Goal: Task Accomplishment & Management: Manage account settings

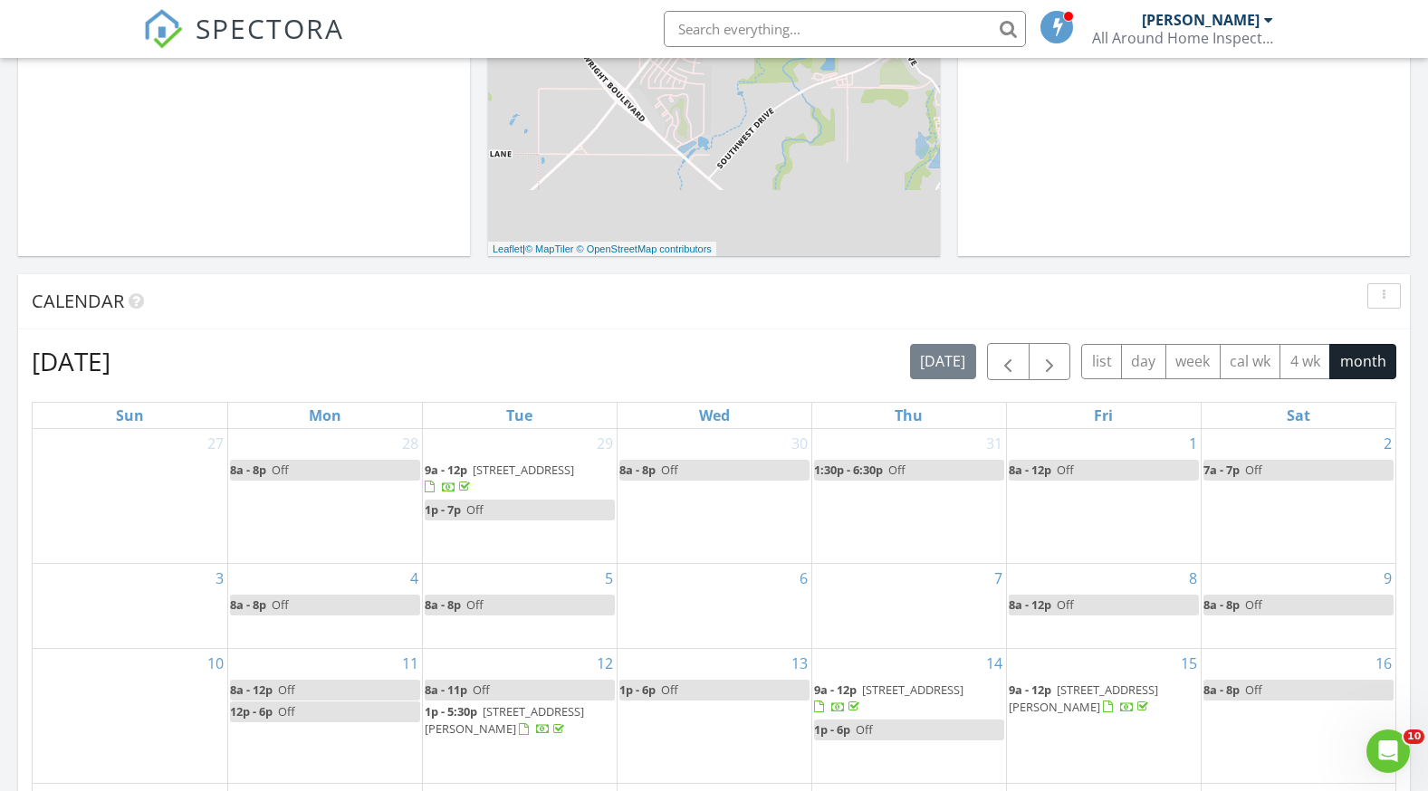
scroll to position [1676, 1456]
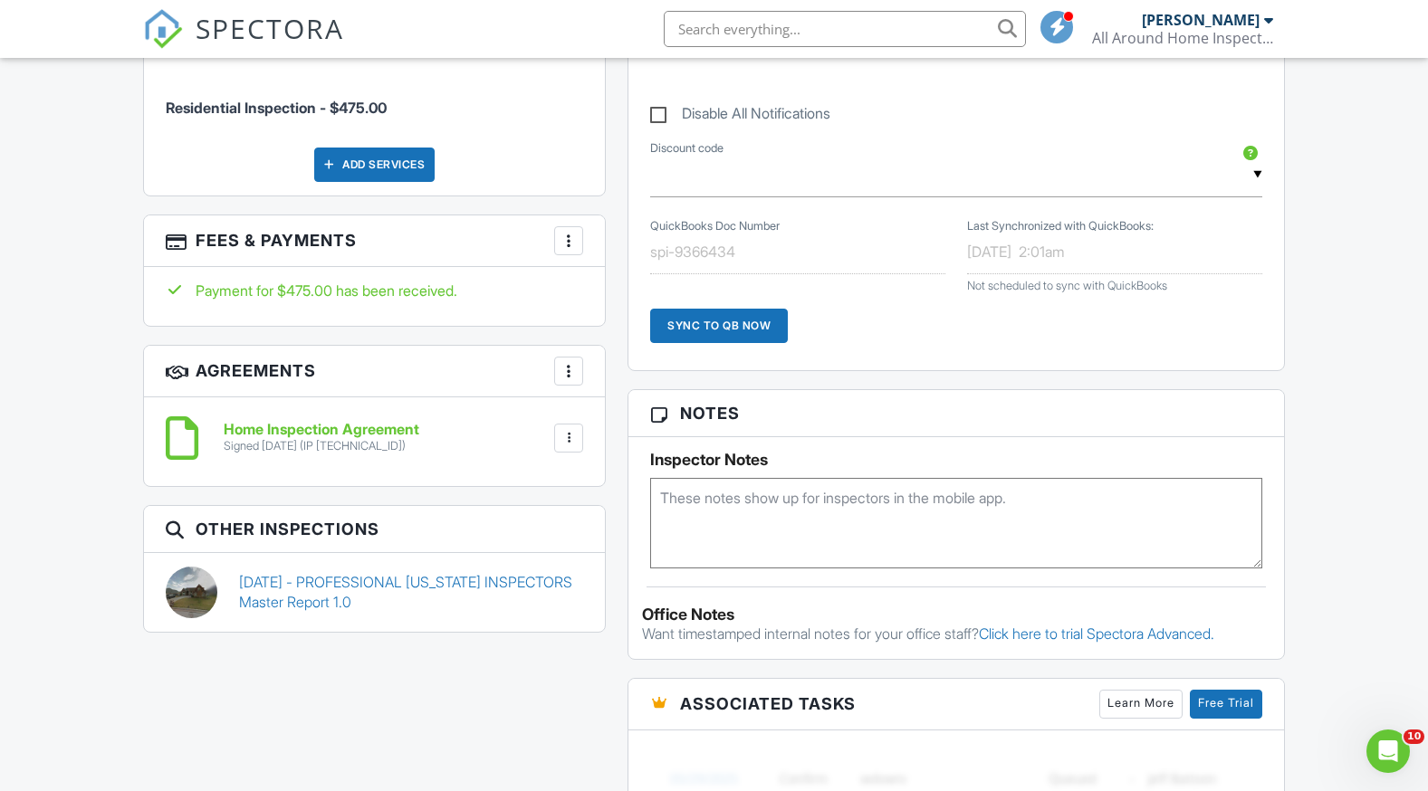
scroll to position [996, 0]
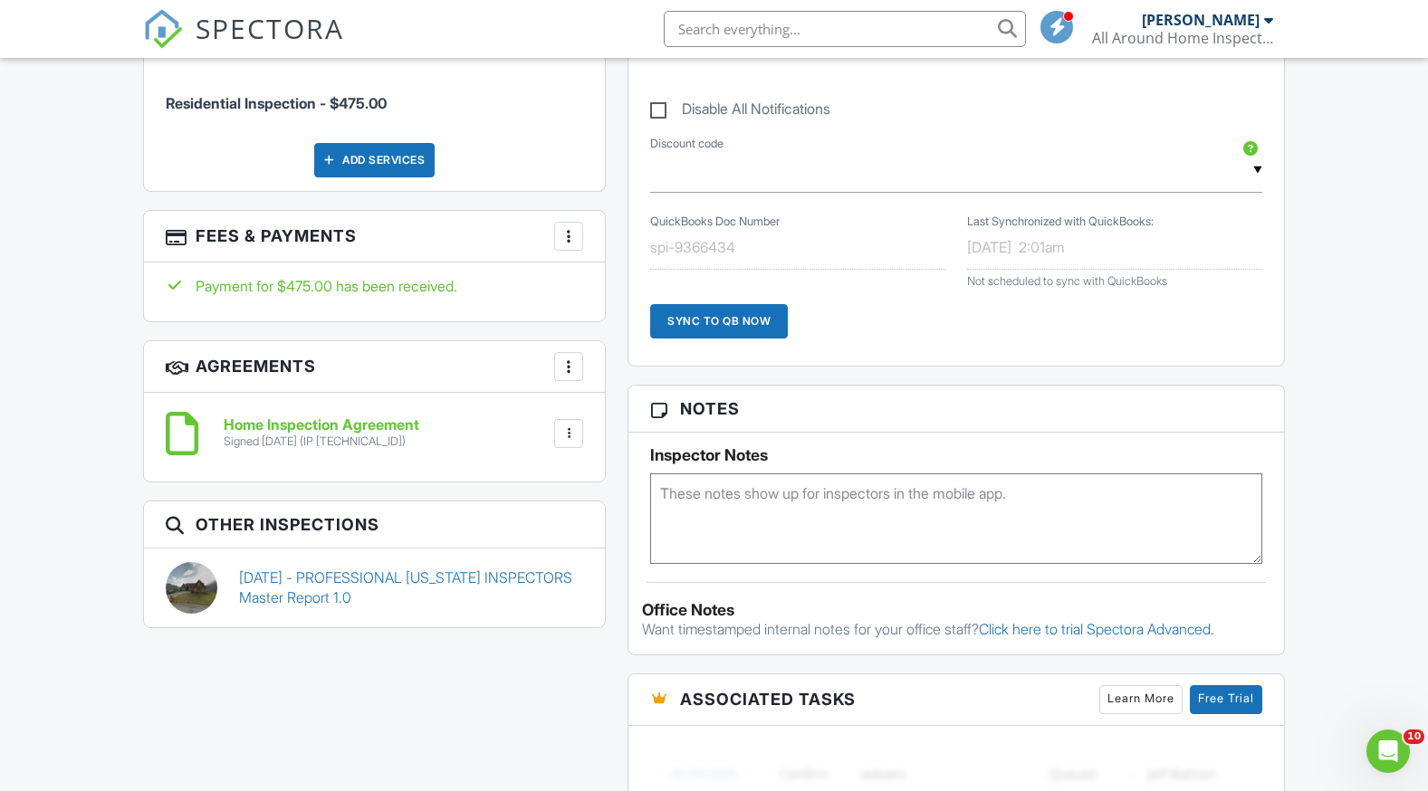
click at [568, 436] on div at bounding box center [568, 434] width 18 height 18
click at [378, 427] on h6 "Home Inspection Agreement" at bounding box center [322, 425] width 196 height 16
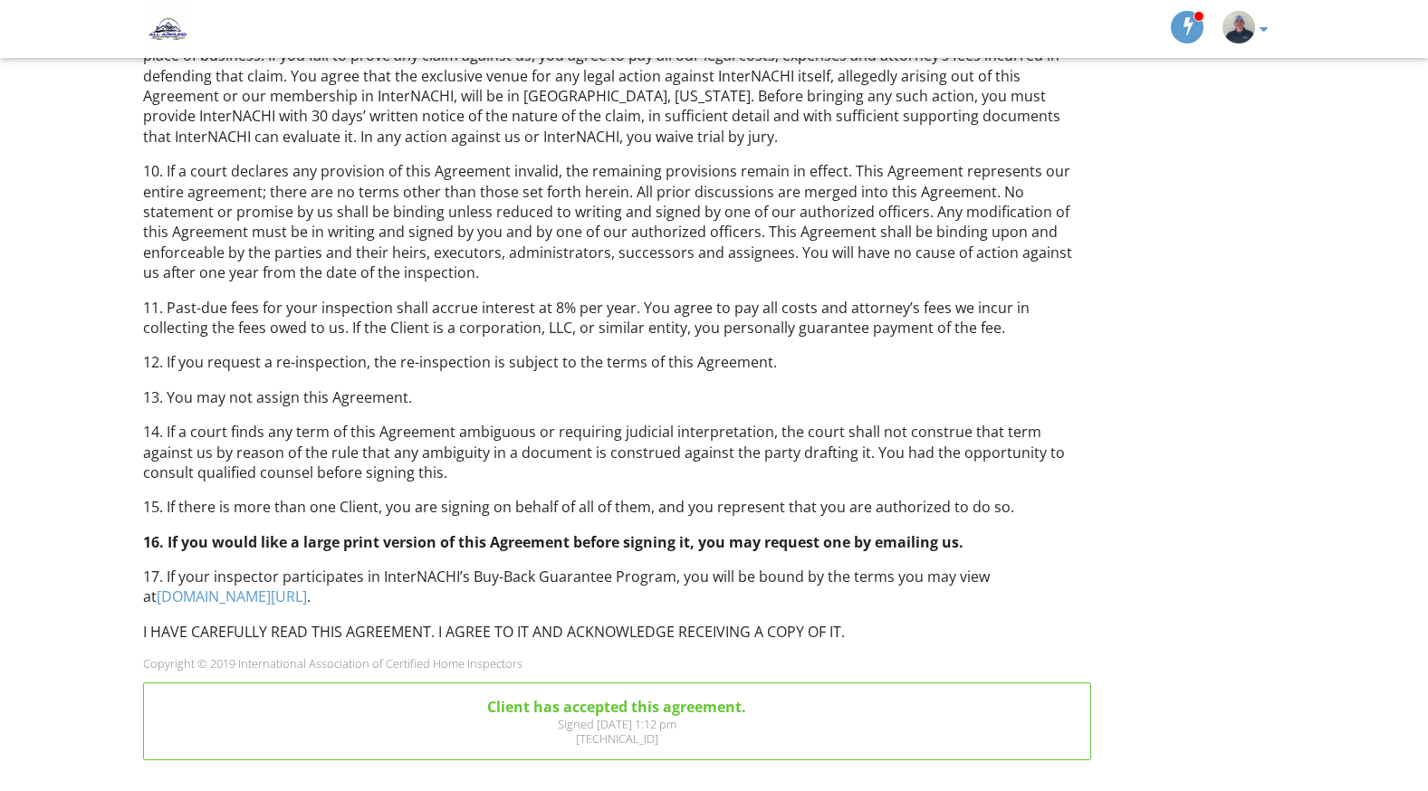
scroll to position [1281, 0]
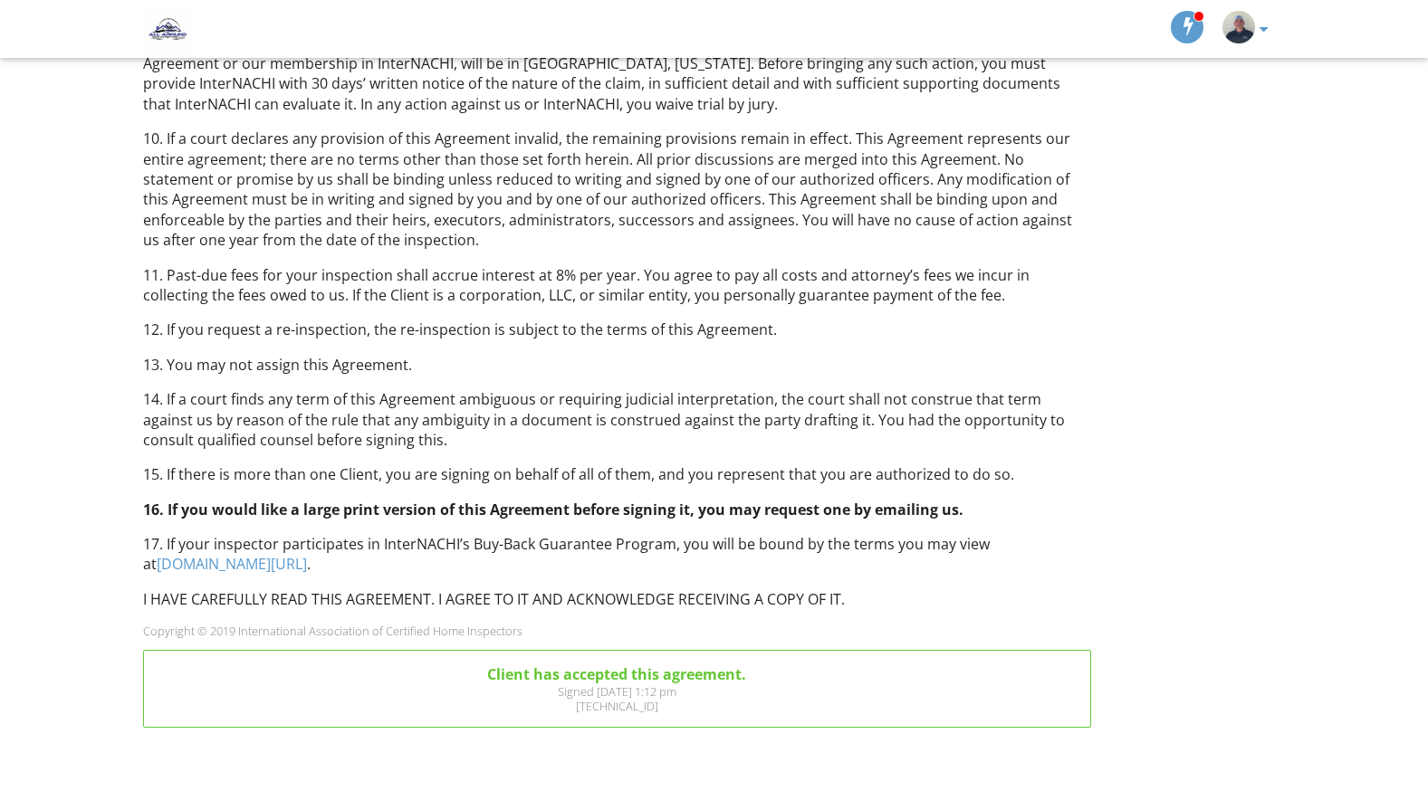
click at [358, 543] on p "17. If your inspector participates in InterNACHI’s Buy-Back Guarantee Program, …" at bounding box center [617, 554] width 948 height 41
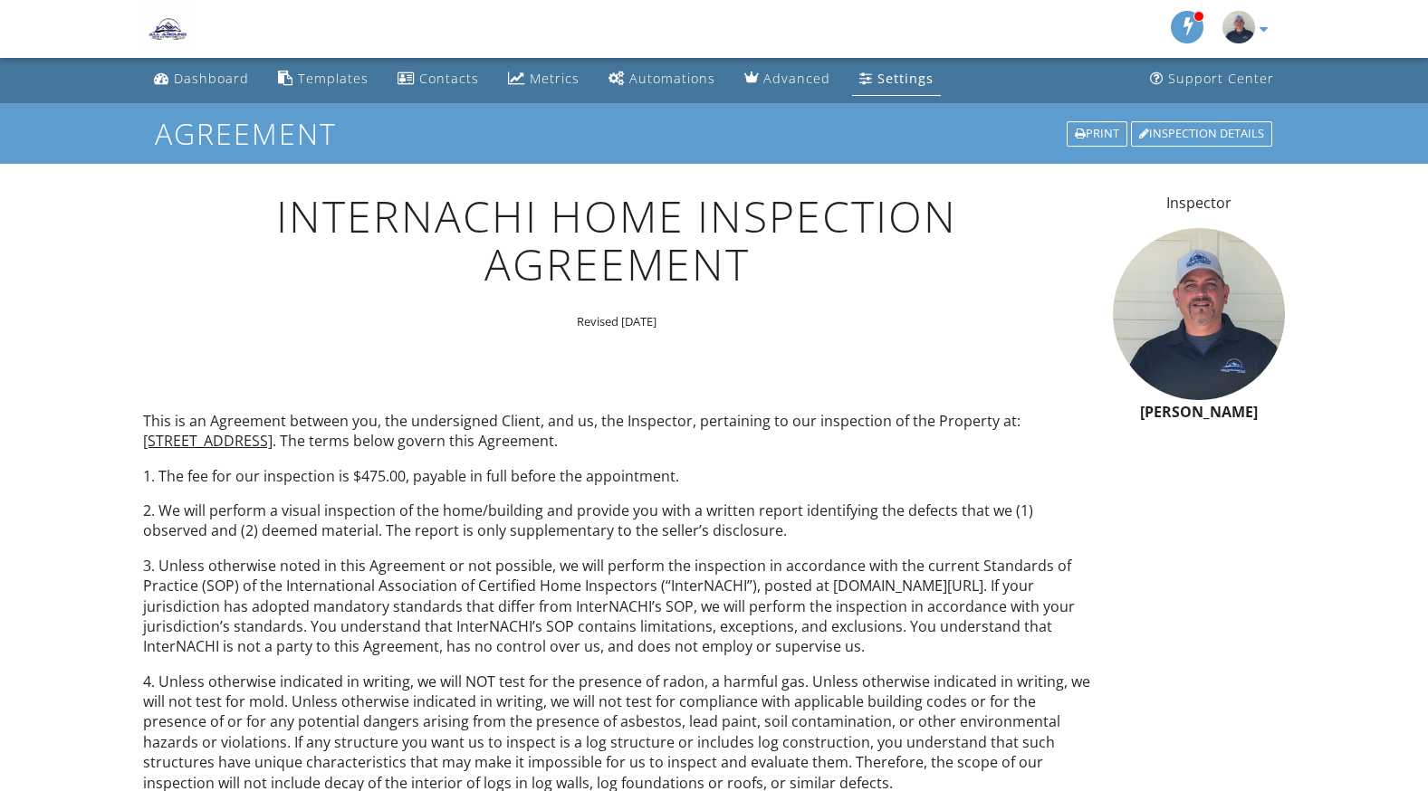
scroll to position [0, 0]
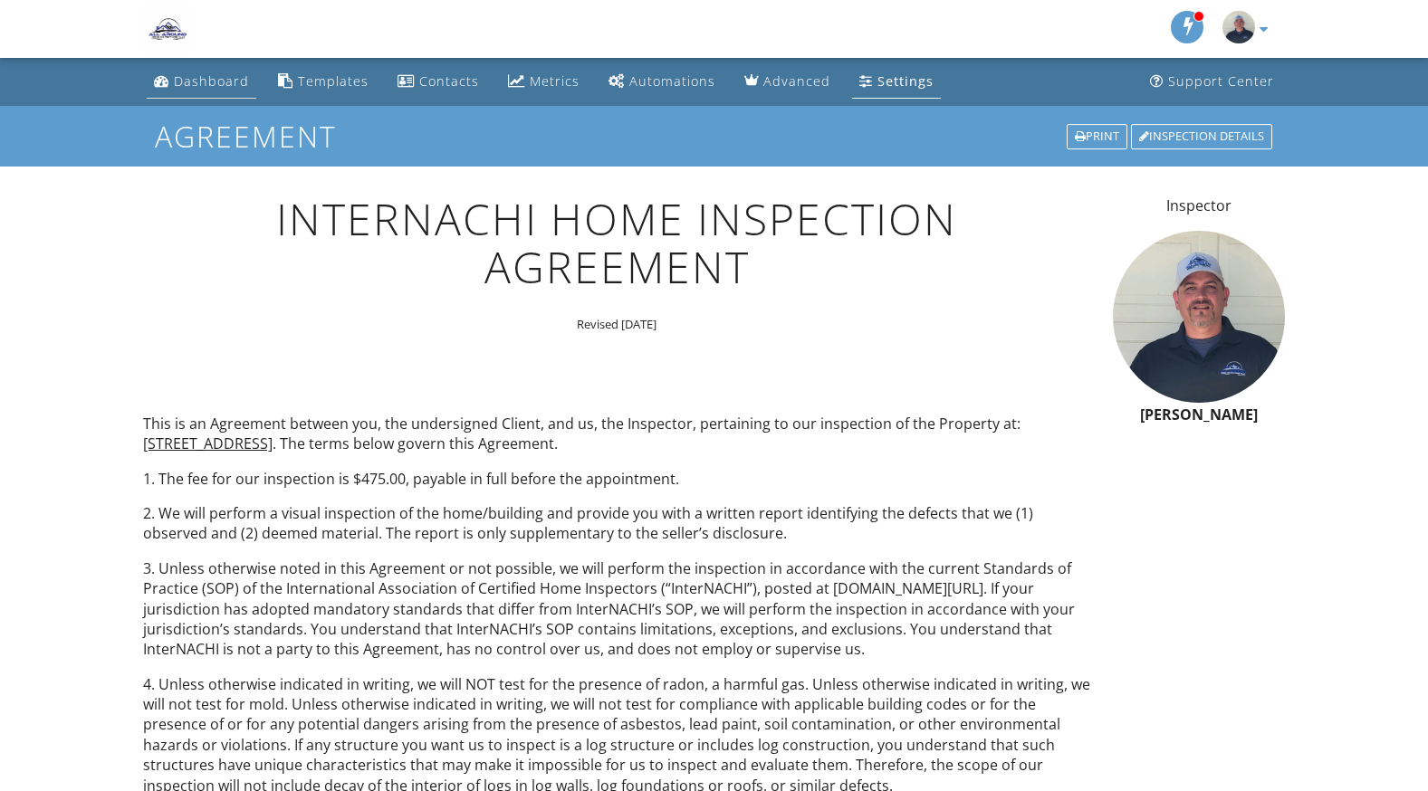
click at [180, 80] on div "Dashboard" at bounding box center [211, 80] width 75 height 17
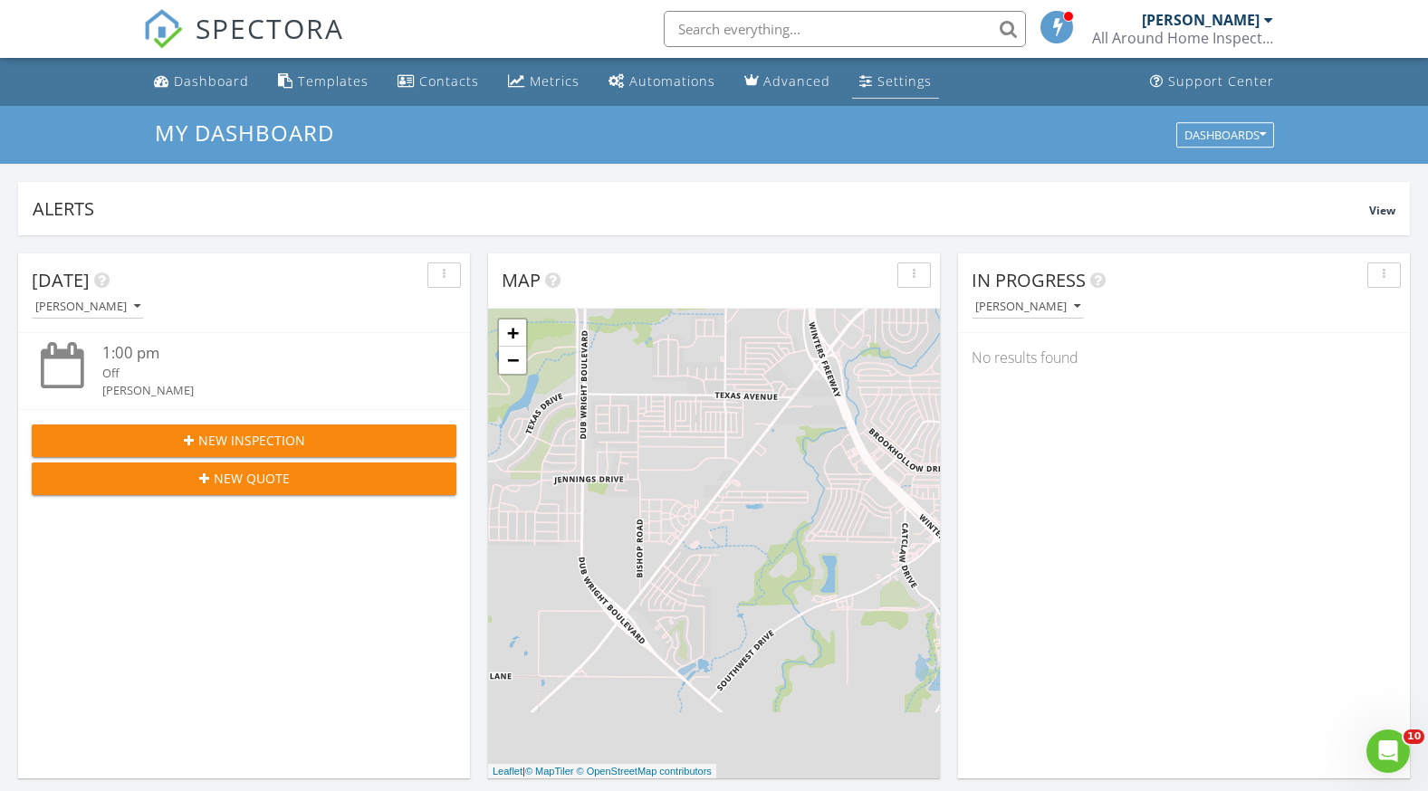
click at [877, 80] on div "Settings" at bounding box center [904, 80] width 54 height 17
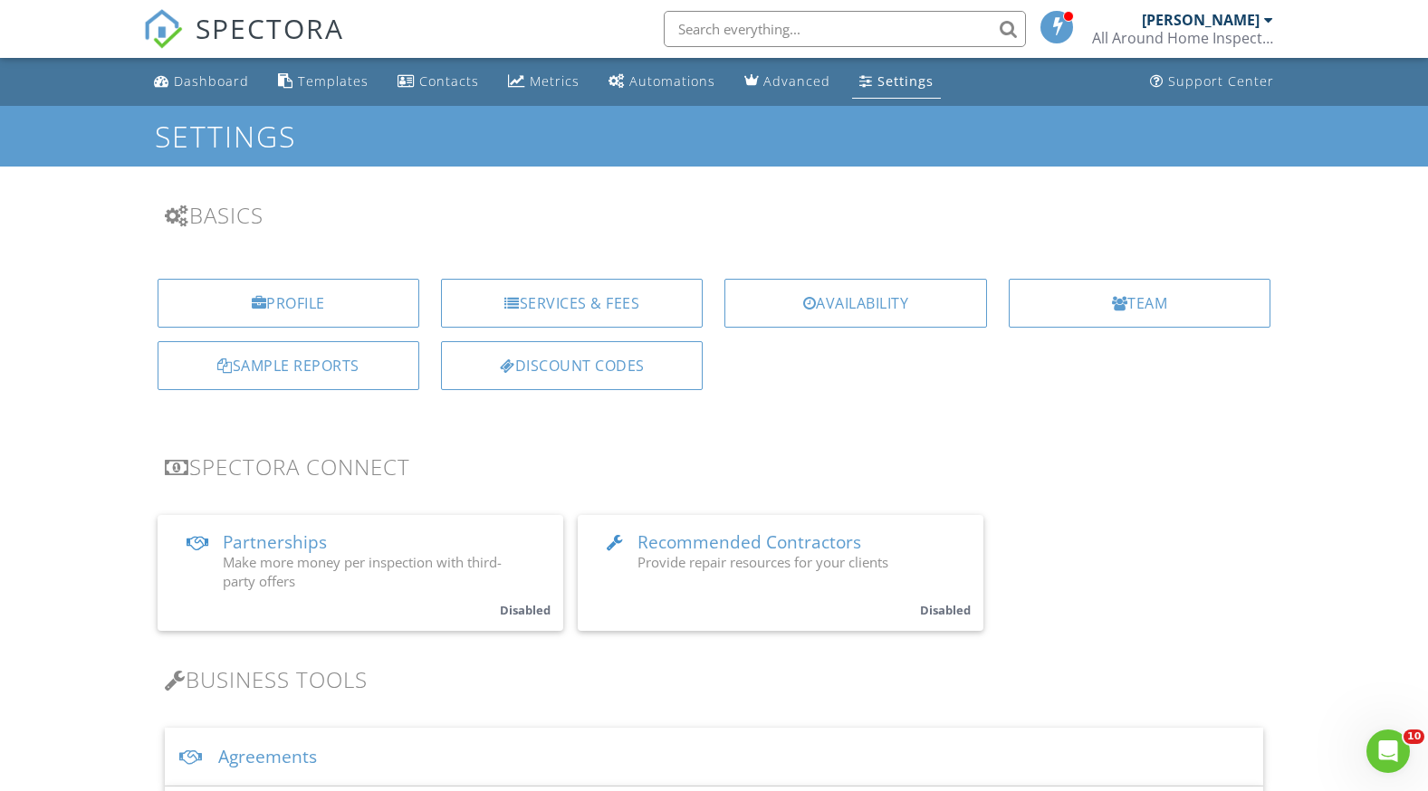
scroll to position [453, 0]
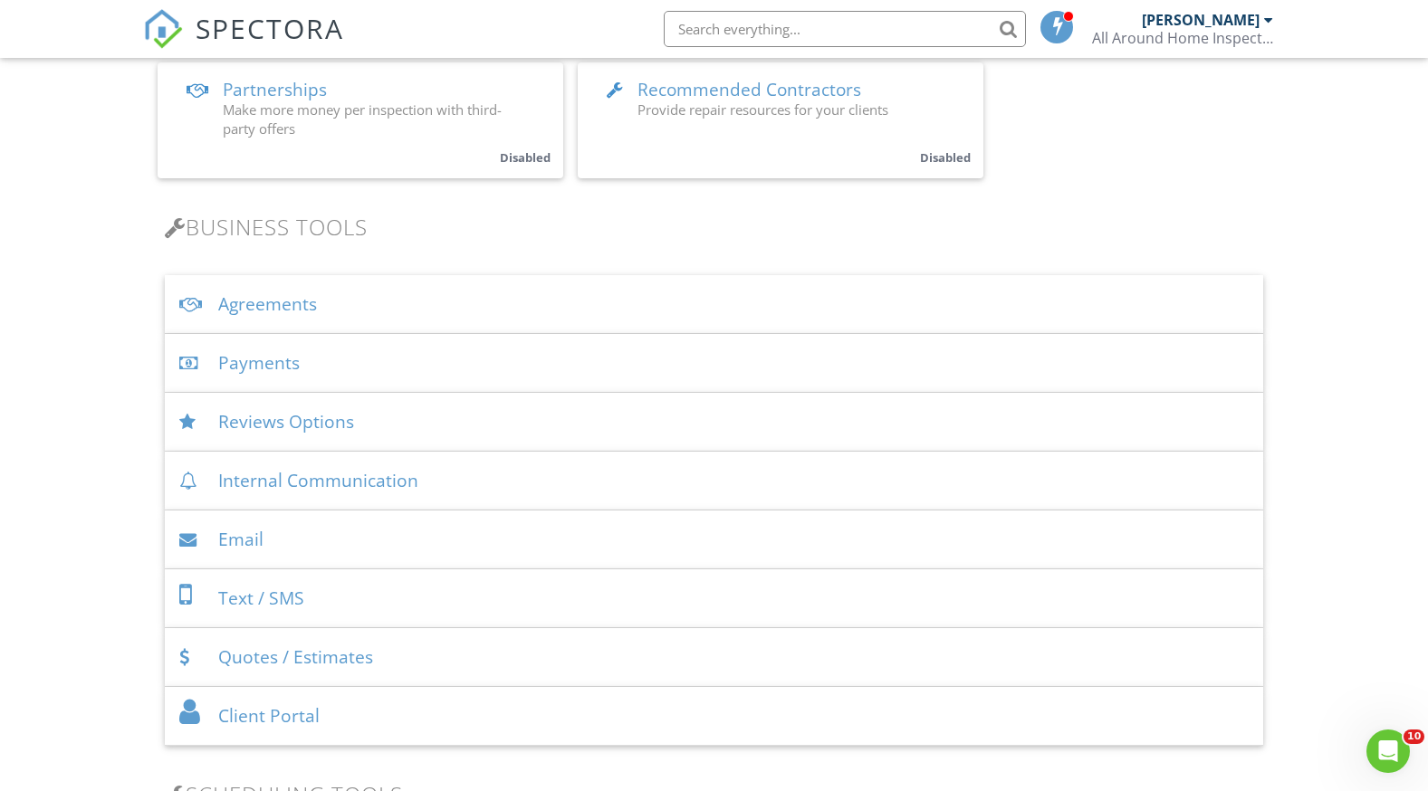
click at [335, 302] on div "Agreements" at bounding box center [714, 304] width 1099 height 59
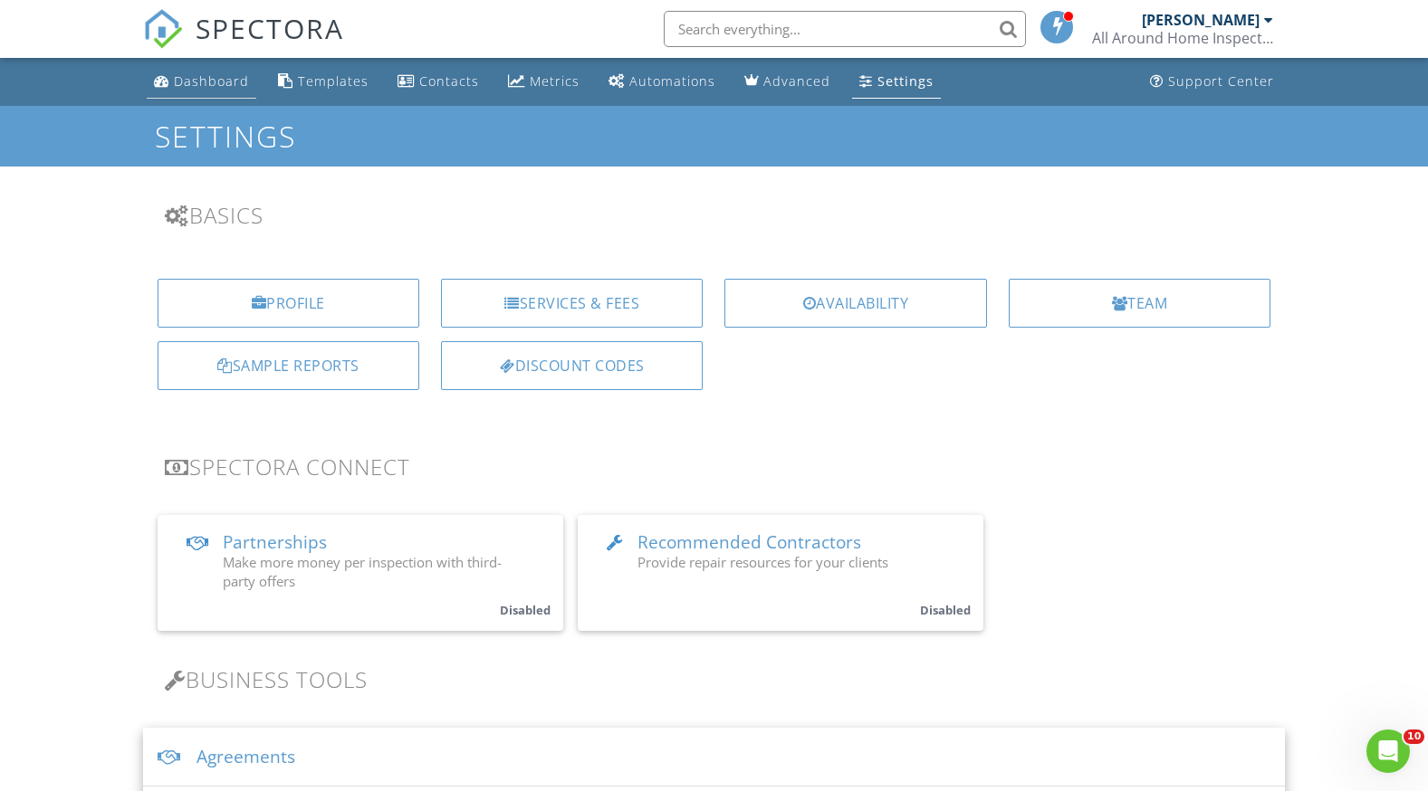
click at [208, 72] on div "Dashboard" at bounding box center [211, 80] width 75 height 17
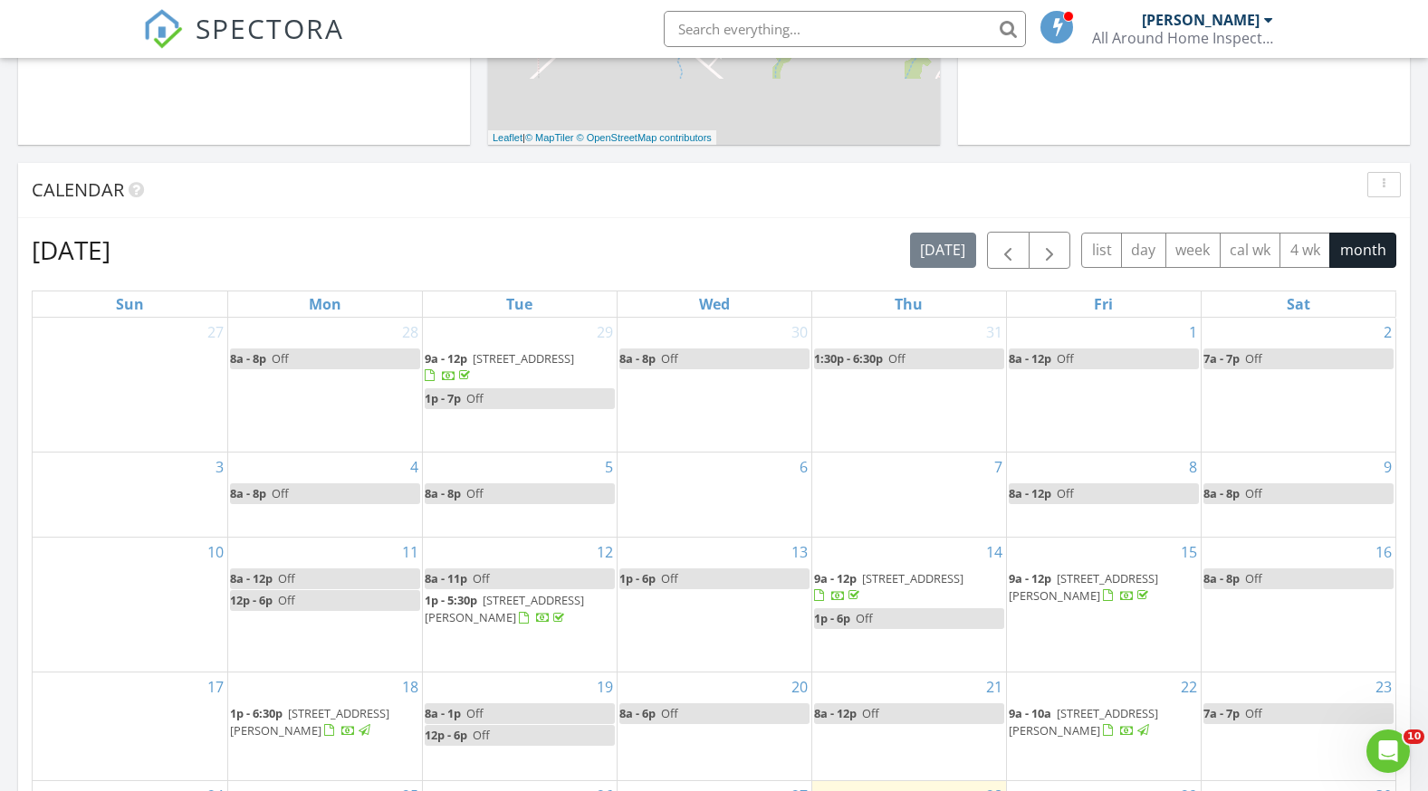
scroll to position [905, 0]
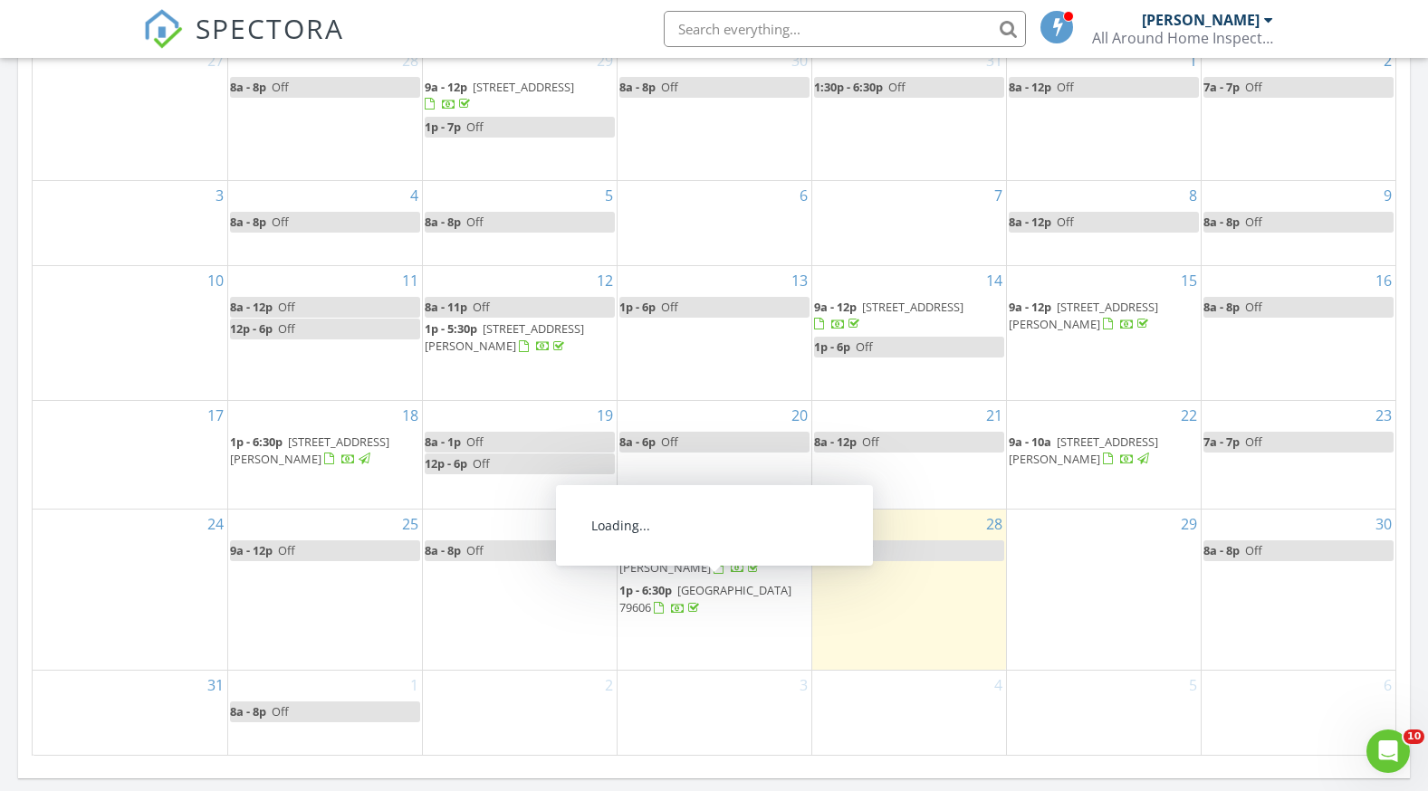
click at [646, 596] on span "1p - 6:30p" at bounding box center [645, 590] width 53 height 16
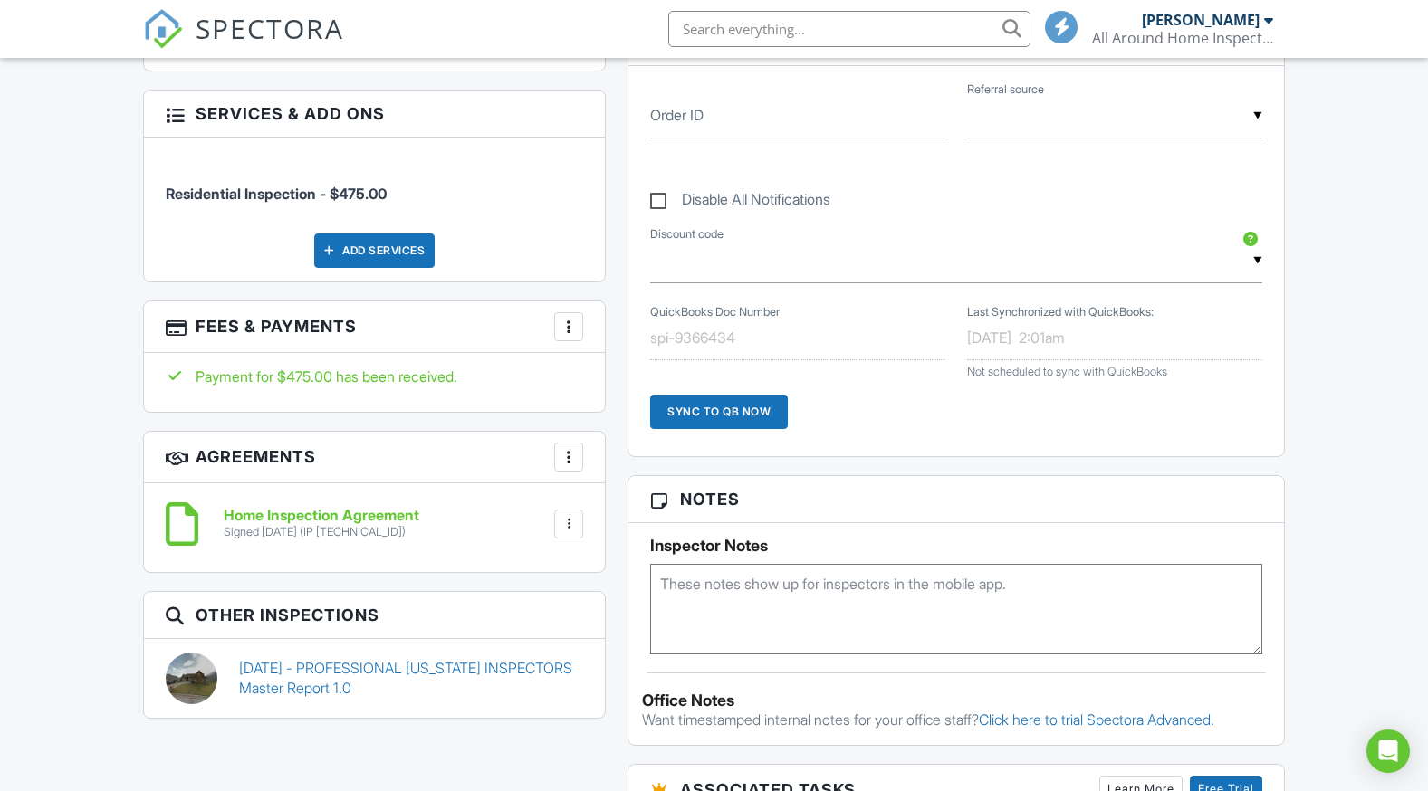
click at [285, 513] on h6 "Home Inspection Agreement" at bounding box center [322, 516] width 196 height 16
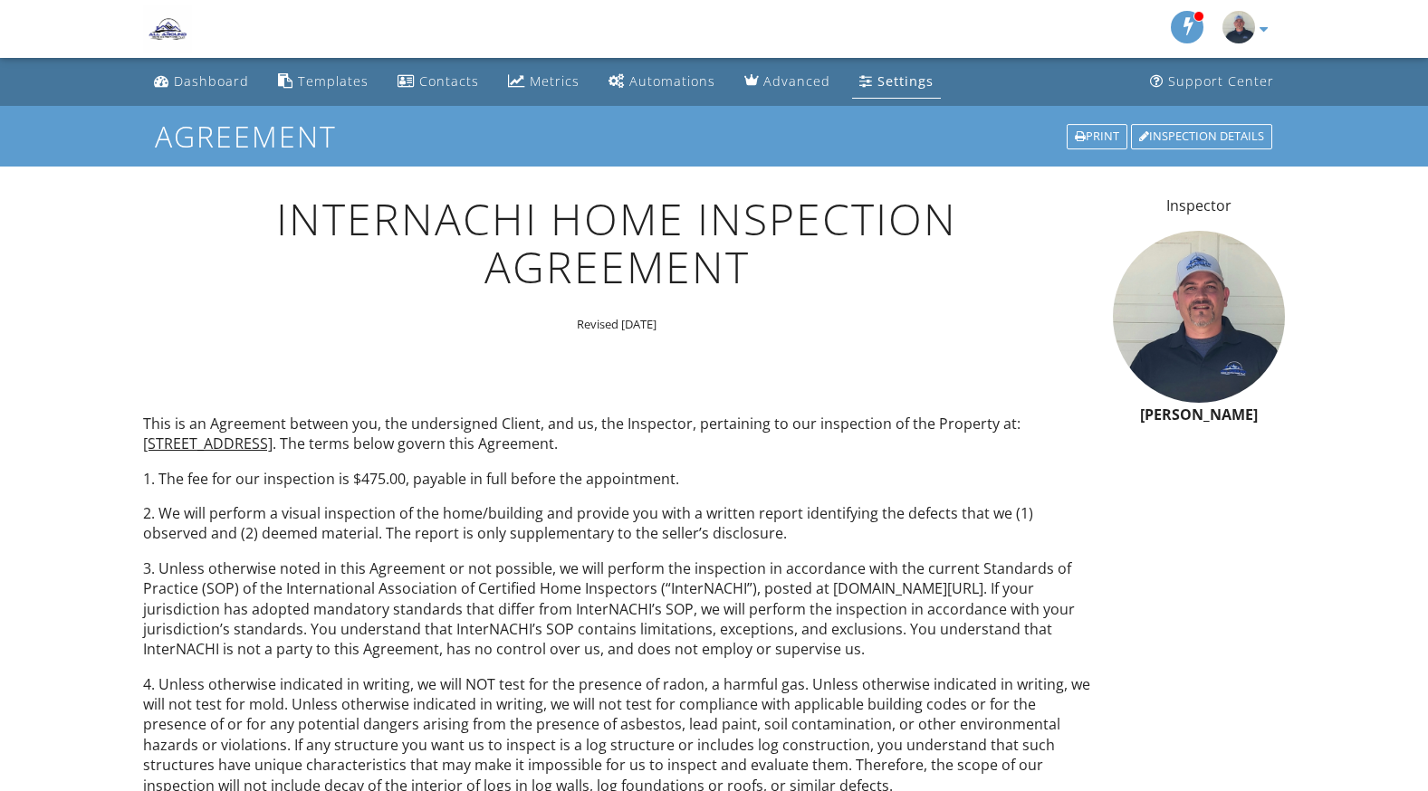
click at [910, 79] on div "Settings" at bounding box center [905, 80] width 56 height 17
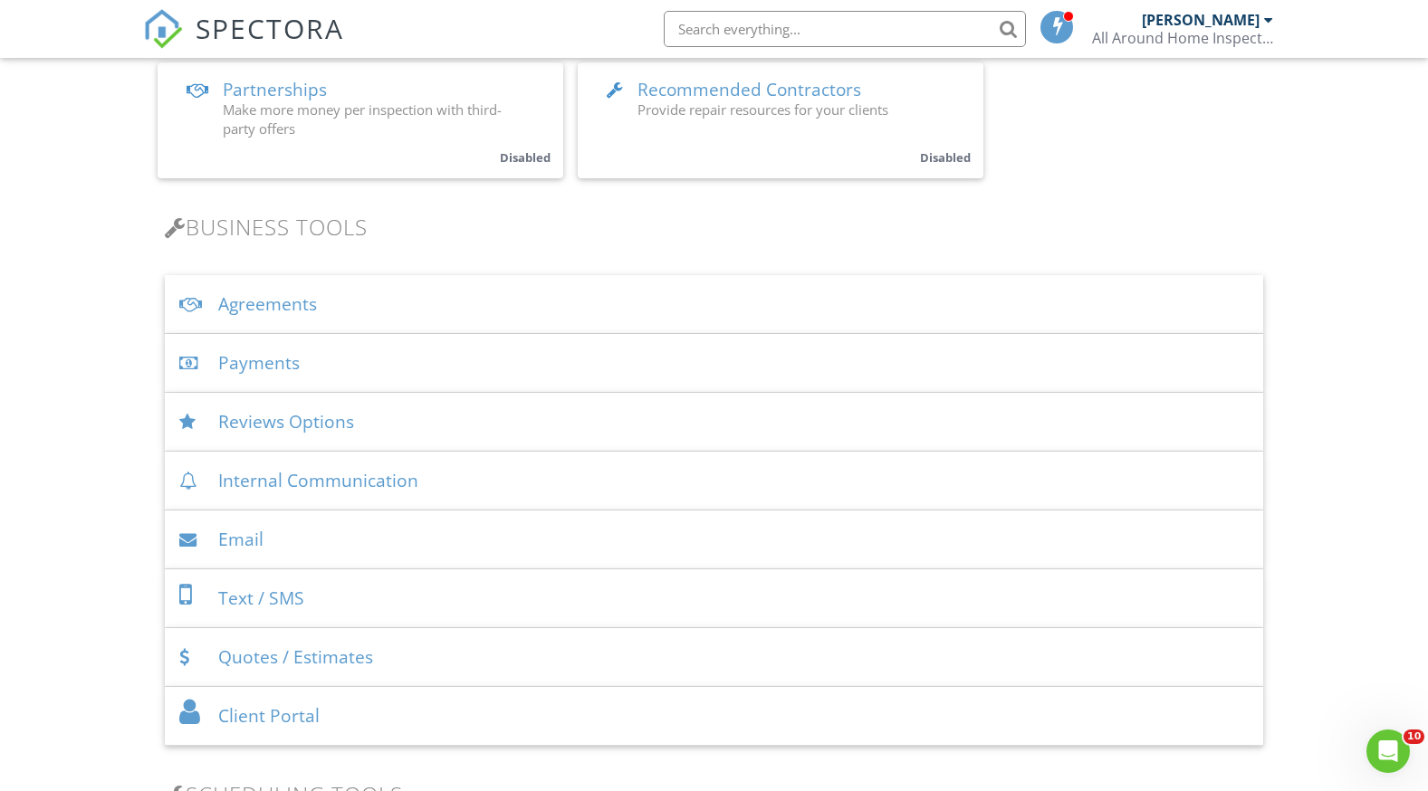
click at [235, 301] on div "Agreements" at bounding box center [714, 304] width 1099 height 59
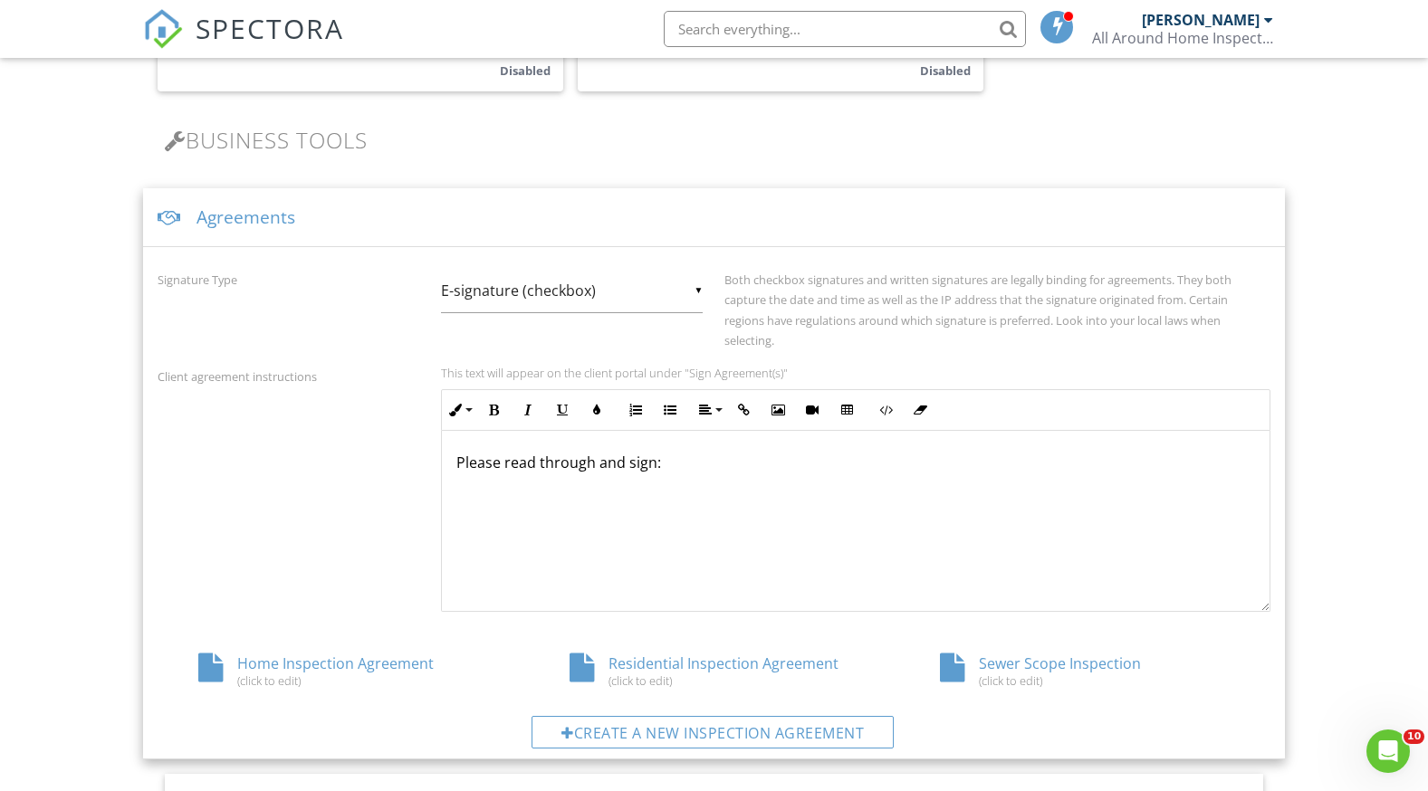
scroll to position [724, 0]
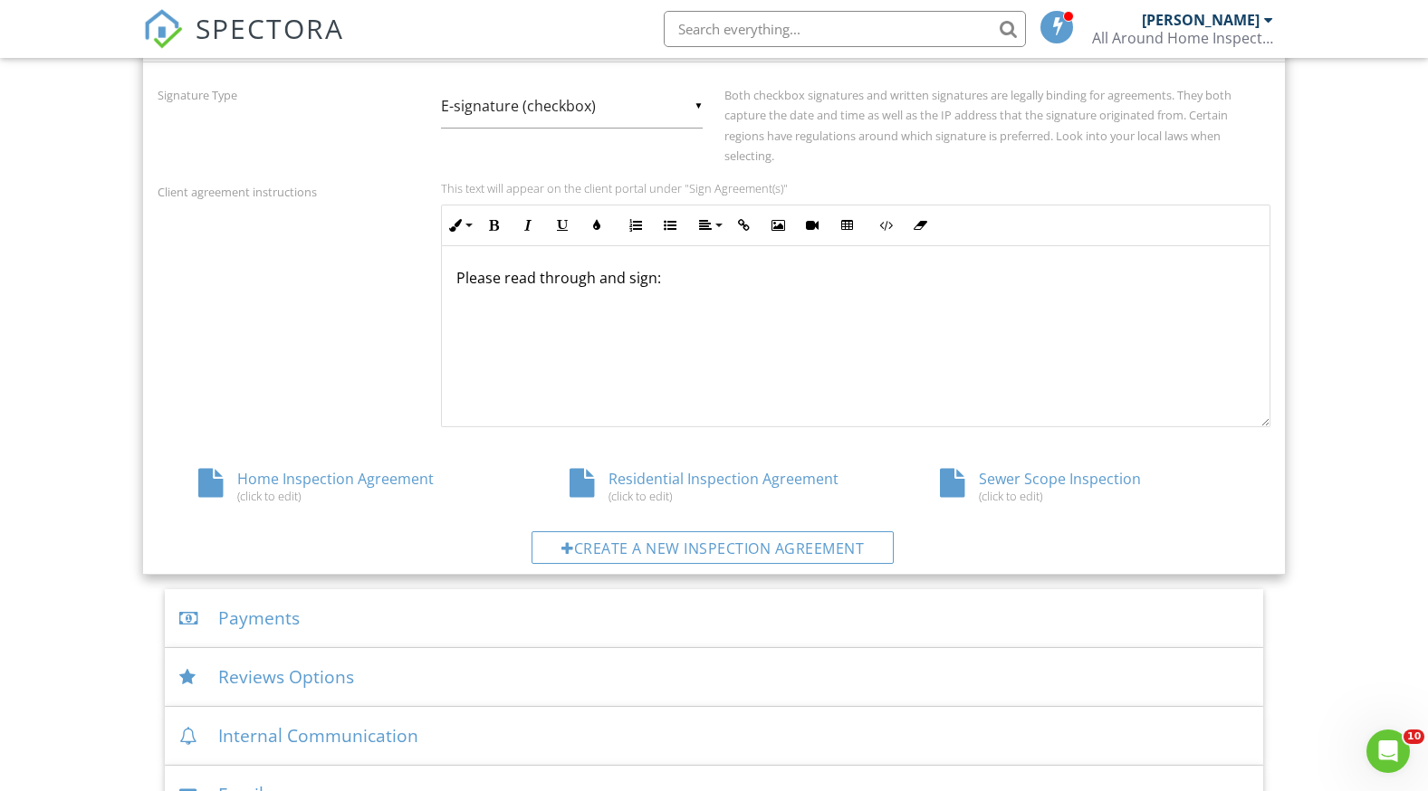
click at [316, 475] on div "Home Inspection Agreement (click to edit)" at bounding box center [343, 486] width 371 height 34
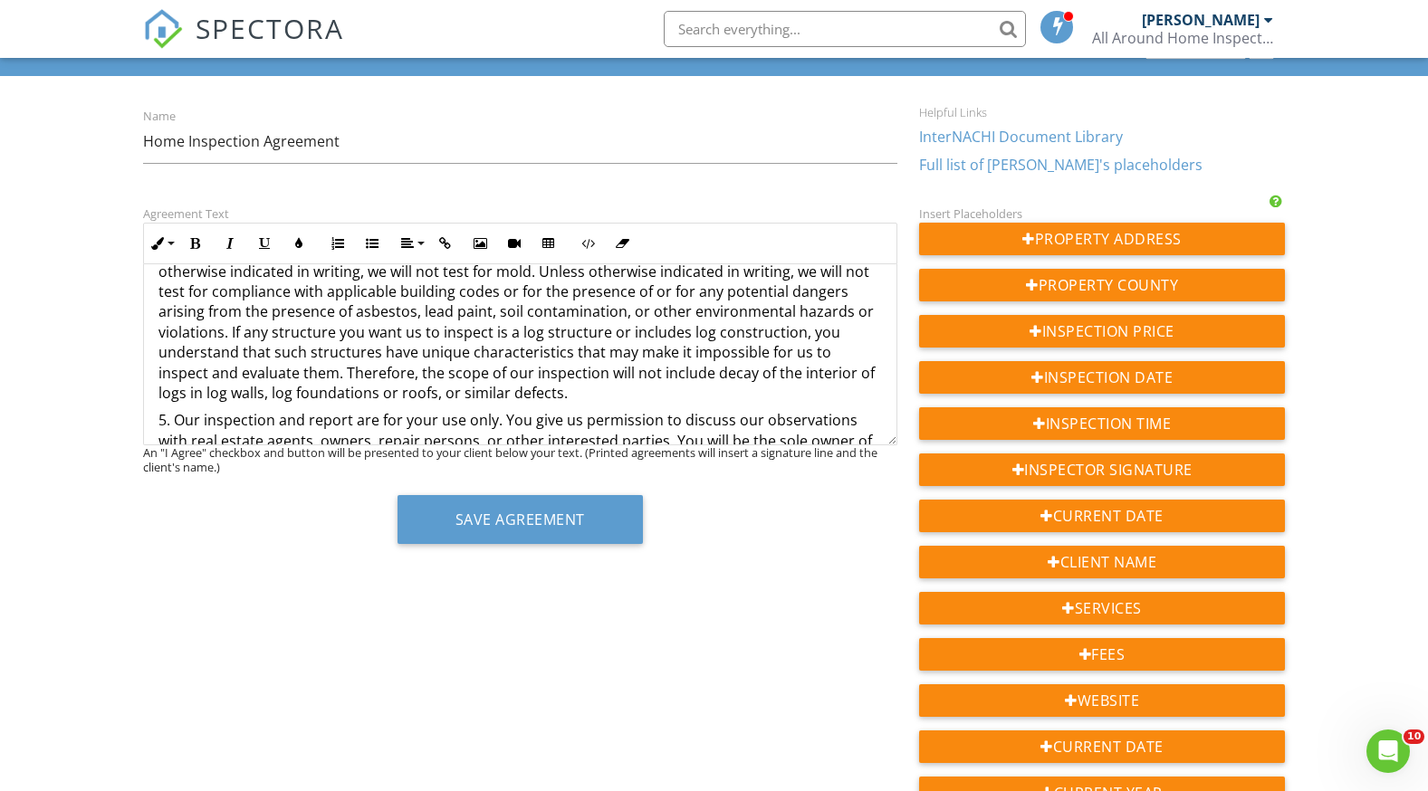
scroll to position [543, 0]
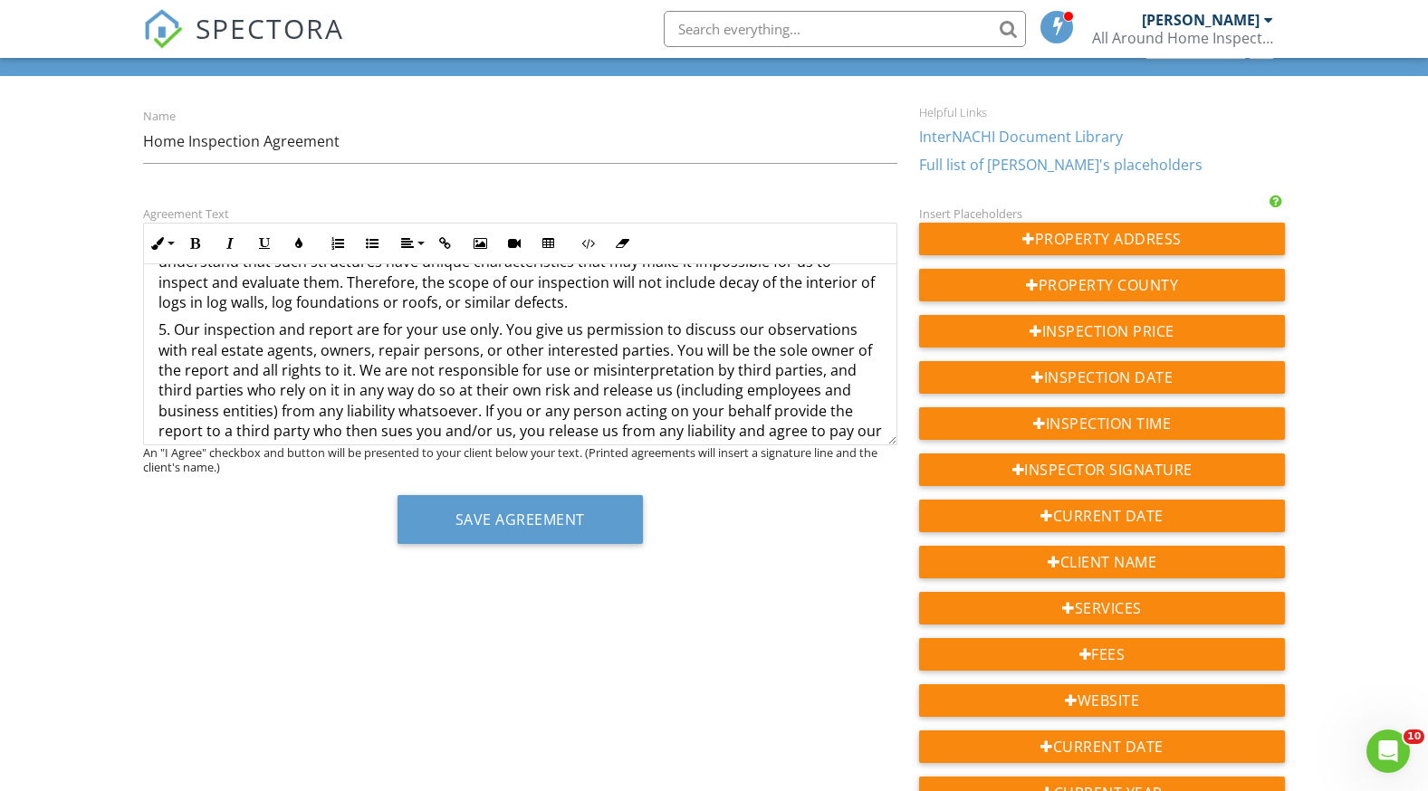
click at [501, 330] on p "5. Our inspection and report are for your use only. You give us permission to d…" at bounding box center [519, 421] width 723 height 203
click at [759, 349] on p at bounding box center [519, 431] width 723 height 223
click at [395, 368] on p "5. Our inspection and report are for your use only, with the exception that a c…" at bounding box center [519, 431] width 723 height 223
click at [400, 371] on p "5. Our inspection and report are for your use only, with the exception that a c…" at bounding box center [519, 431] width 723 height 223
click at [308, 388] on p at bounding box center [519, 442] width 723 height 244
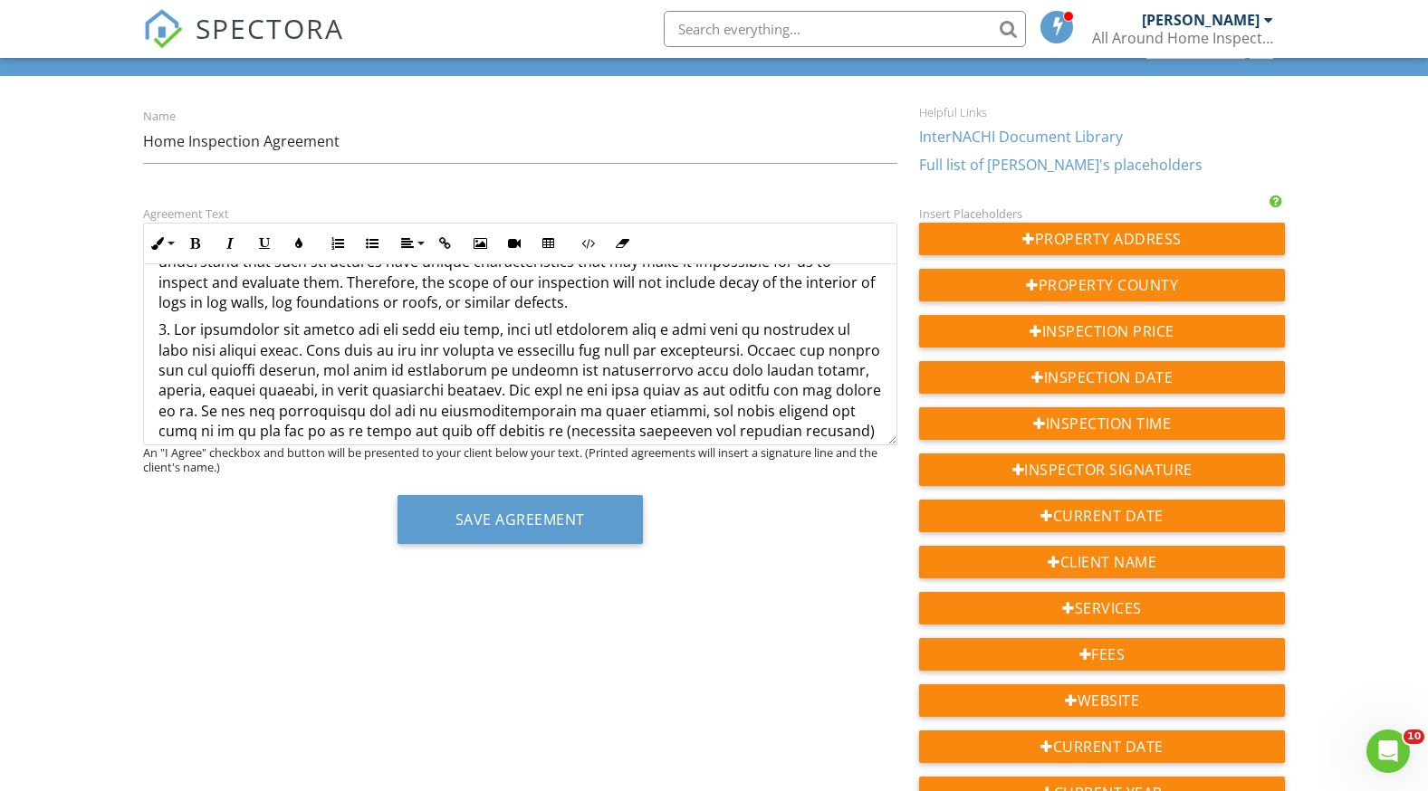
click at [324, 369] on p at bounding box center [519, 442] width 723 height 244
click at [253, 401] on p at bounding box center [519, 442] width 723 height 244
click at [320, 369] on p "5. Our inspection and report are for your use only, with the exception that a c…" at bounding box center [519, 431] width 723 height 223
click at [387, 370] on p at bounding box center [519, 442] width 723 height 244
click at [353, 420] on p at bounding box center [519, 442] width 723 height 244
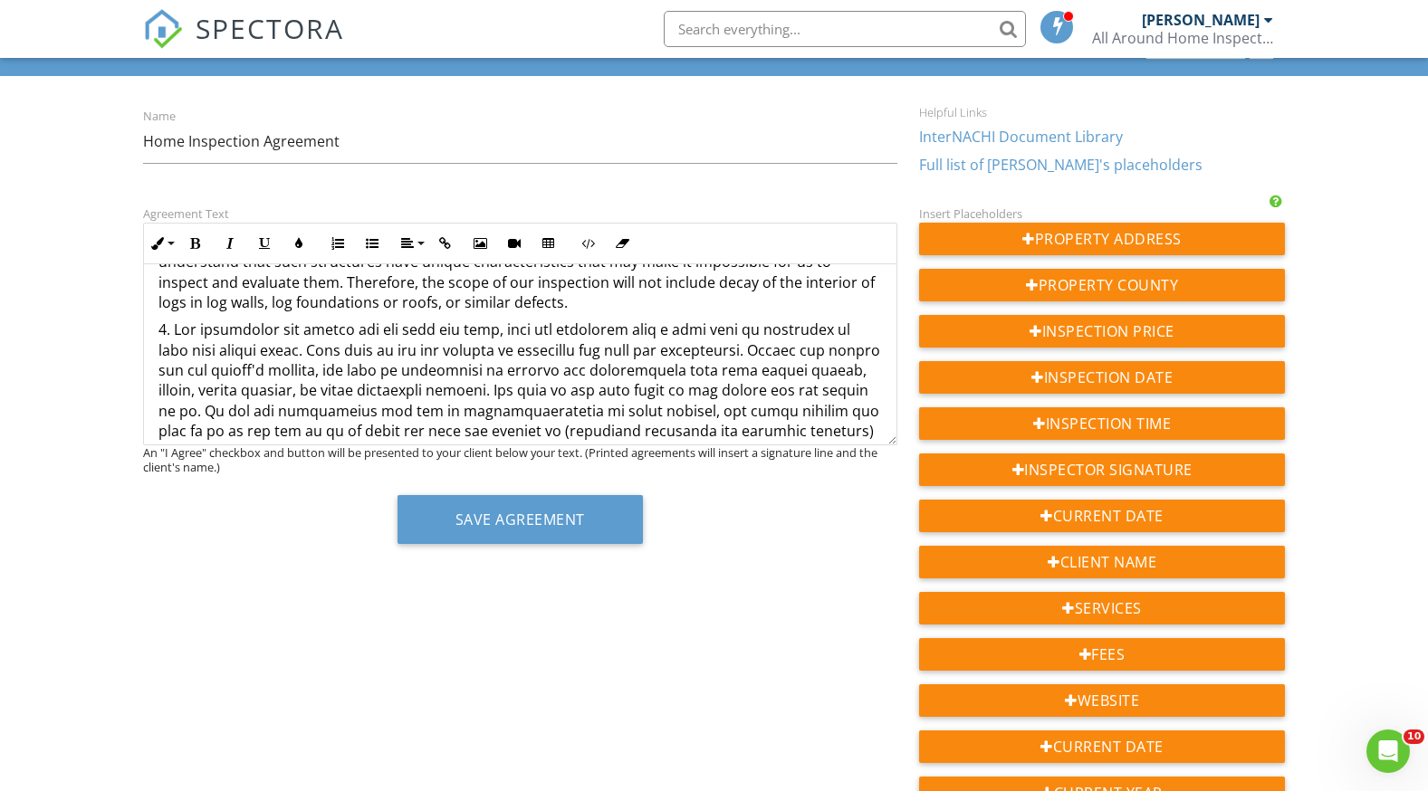
click at [388, 369] on p at bounding box center [519, 442] width 723 height 244
click at [507, 388] on p at bounding box center [519, 442] width 723 height 244
click at [189, 351] on p "5. Our inspection and report are for your use only, with the exception that a c…" at bounding box center [519, 421] width 723 height 203
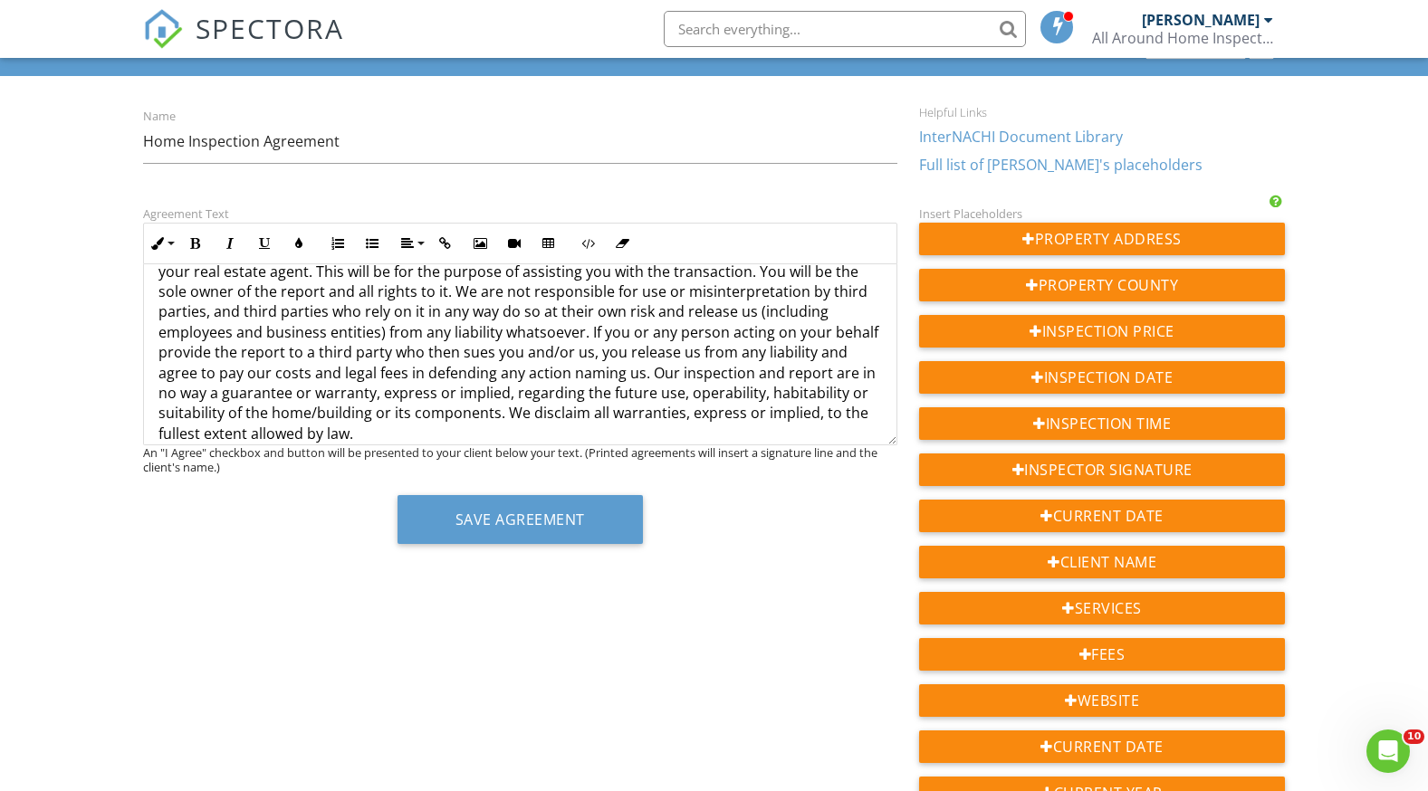
scroll to position [634, 0]
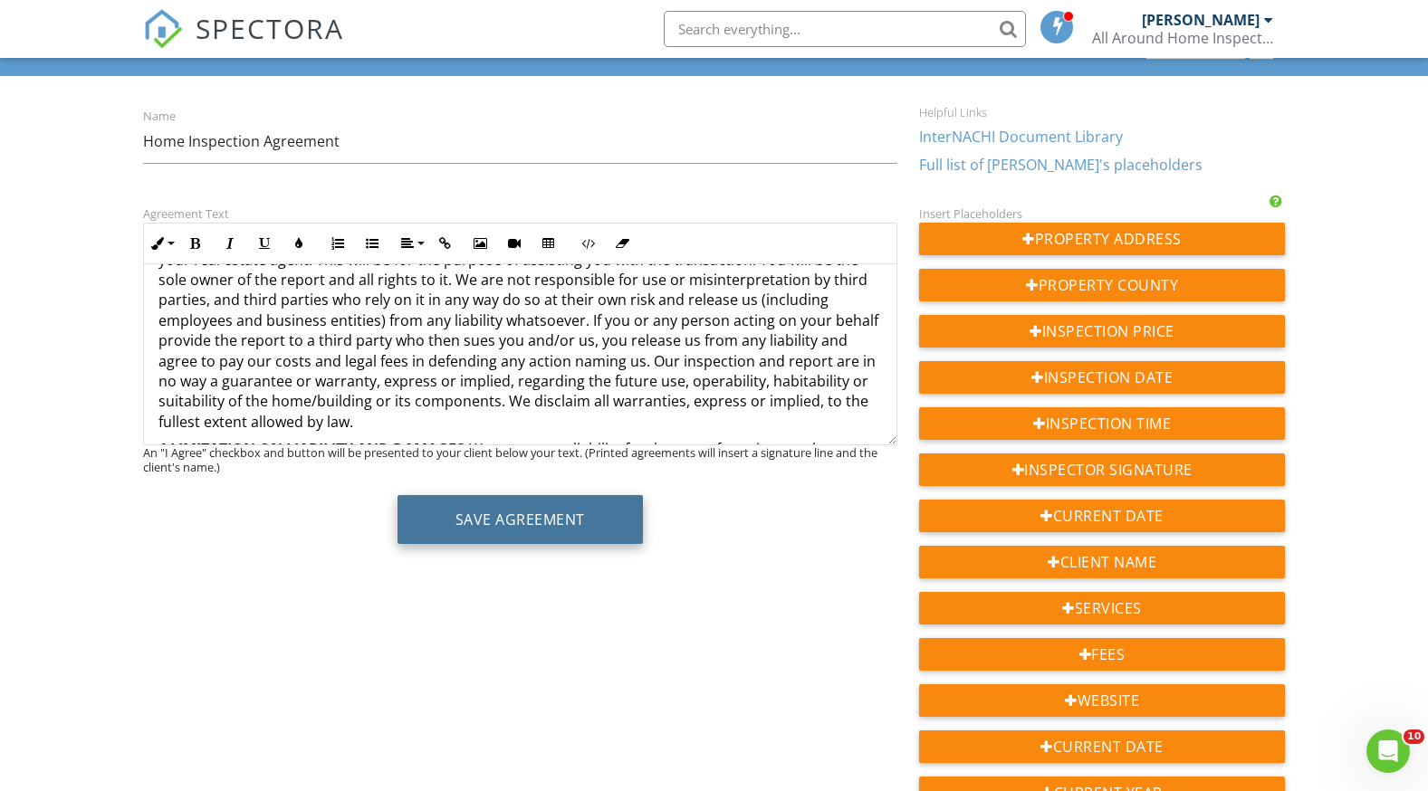
click at [456, 518] on button "Save Agreement" at bounding box center [519, 519] width 245 height 49
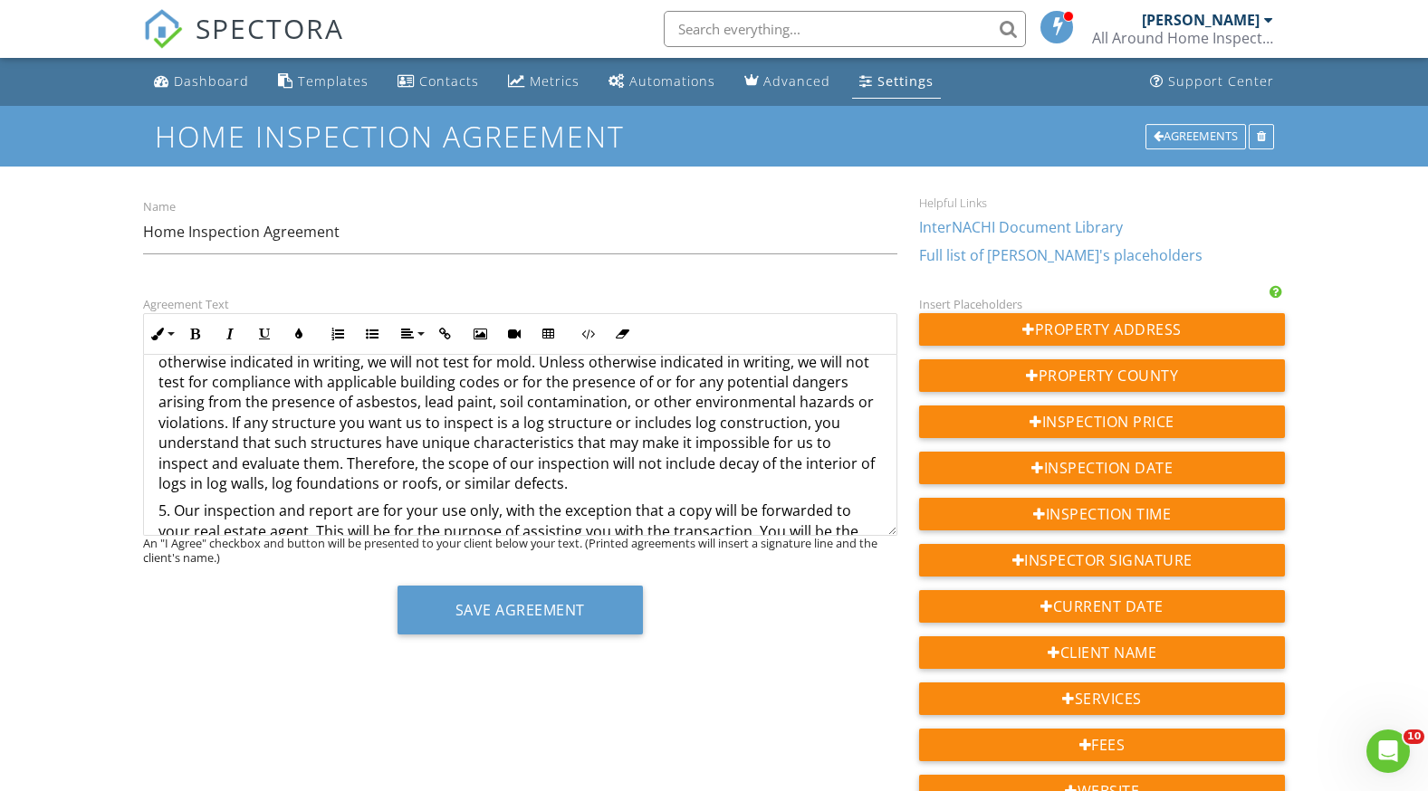
scroll to position [543, 0]
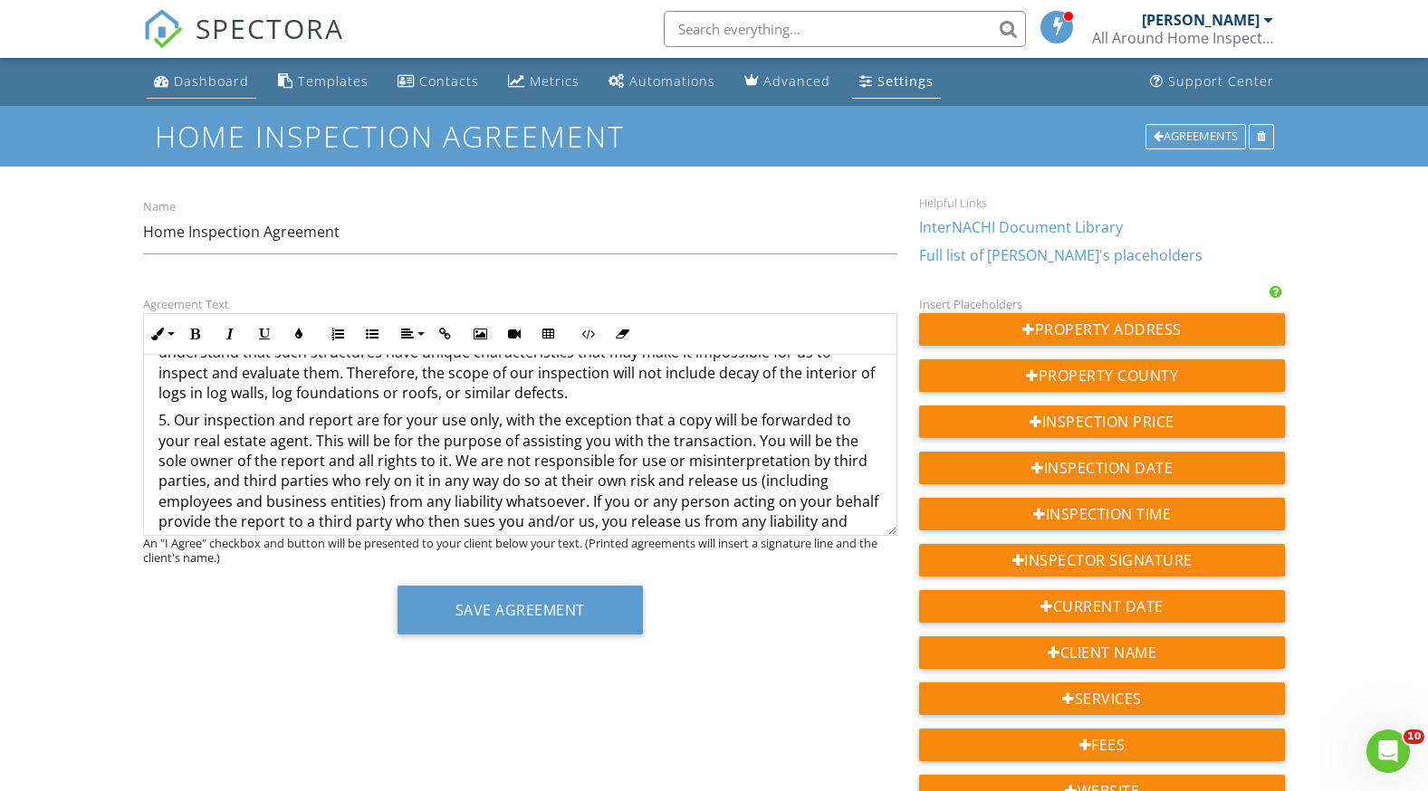
click at [201, 78] on div "Dashboard" at bounding box center [211, 80] width 75 height 17
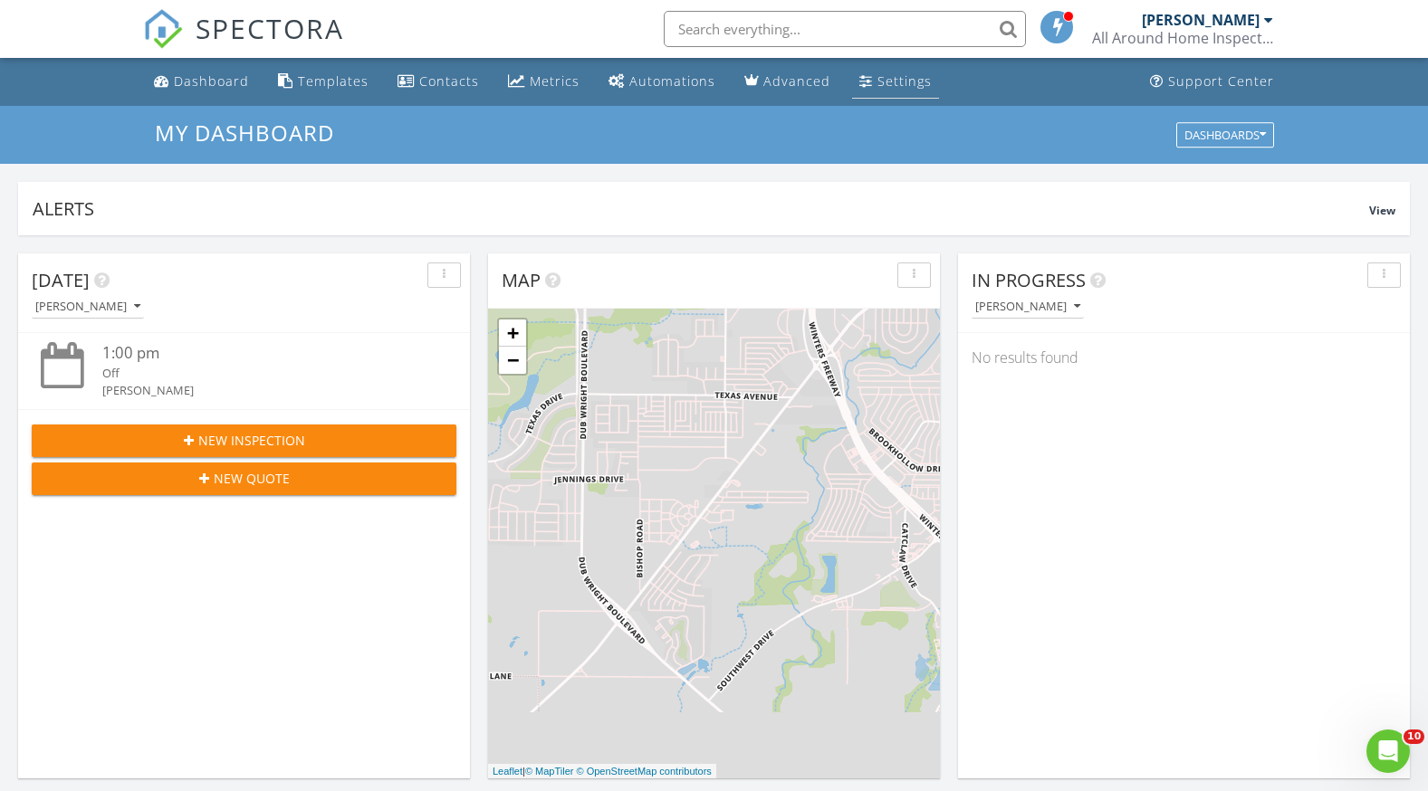
click at [877, 73] on div "Settings" at bounding box center [904, 80] width 54 height 17
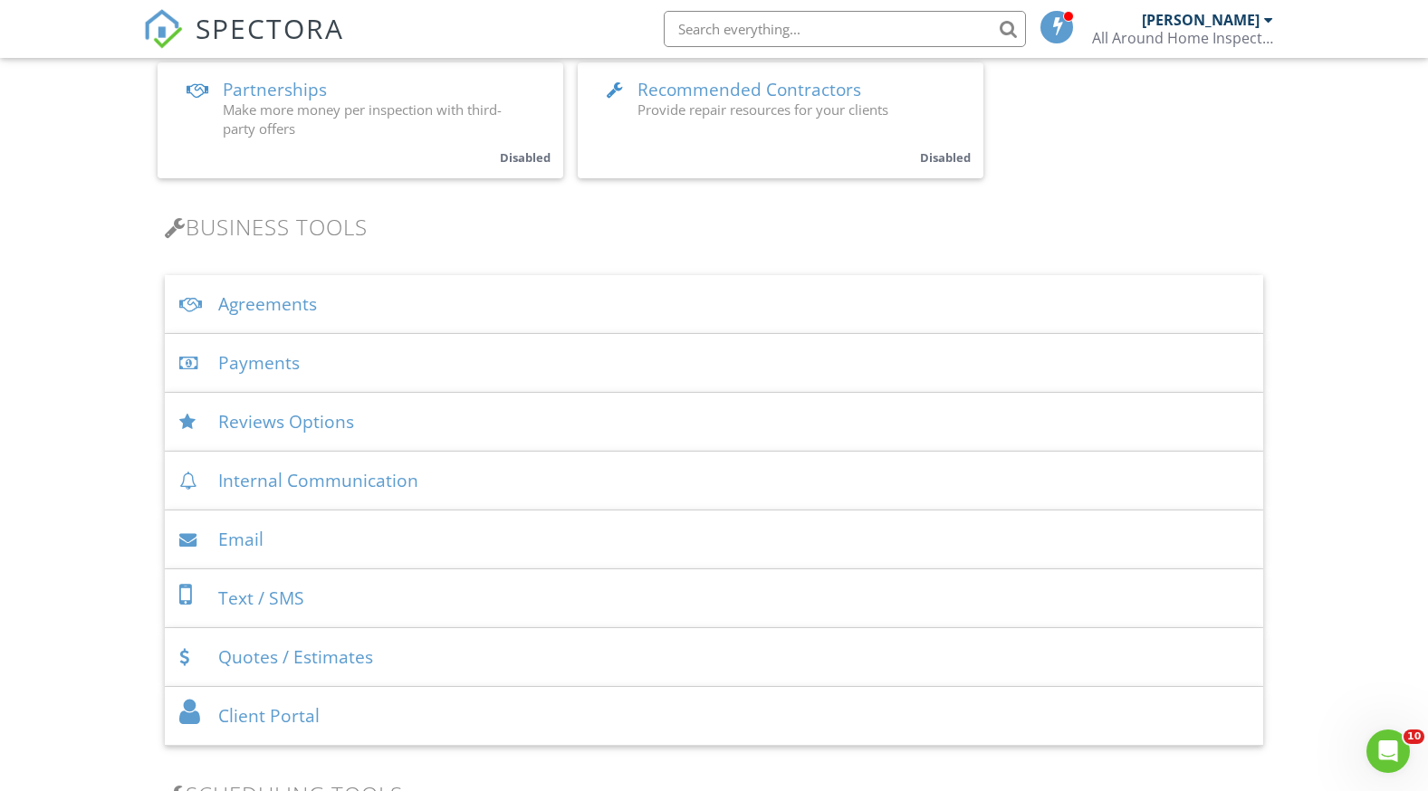
click at [299, 290] on div "Agreements" at bounding box center [714, 304] width 1099 height 59
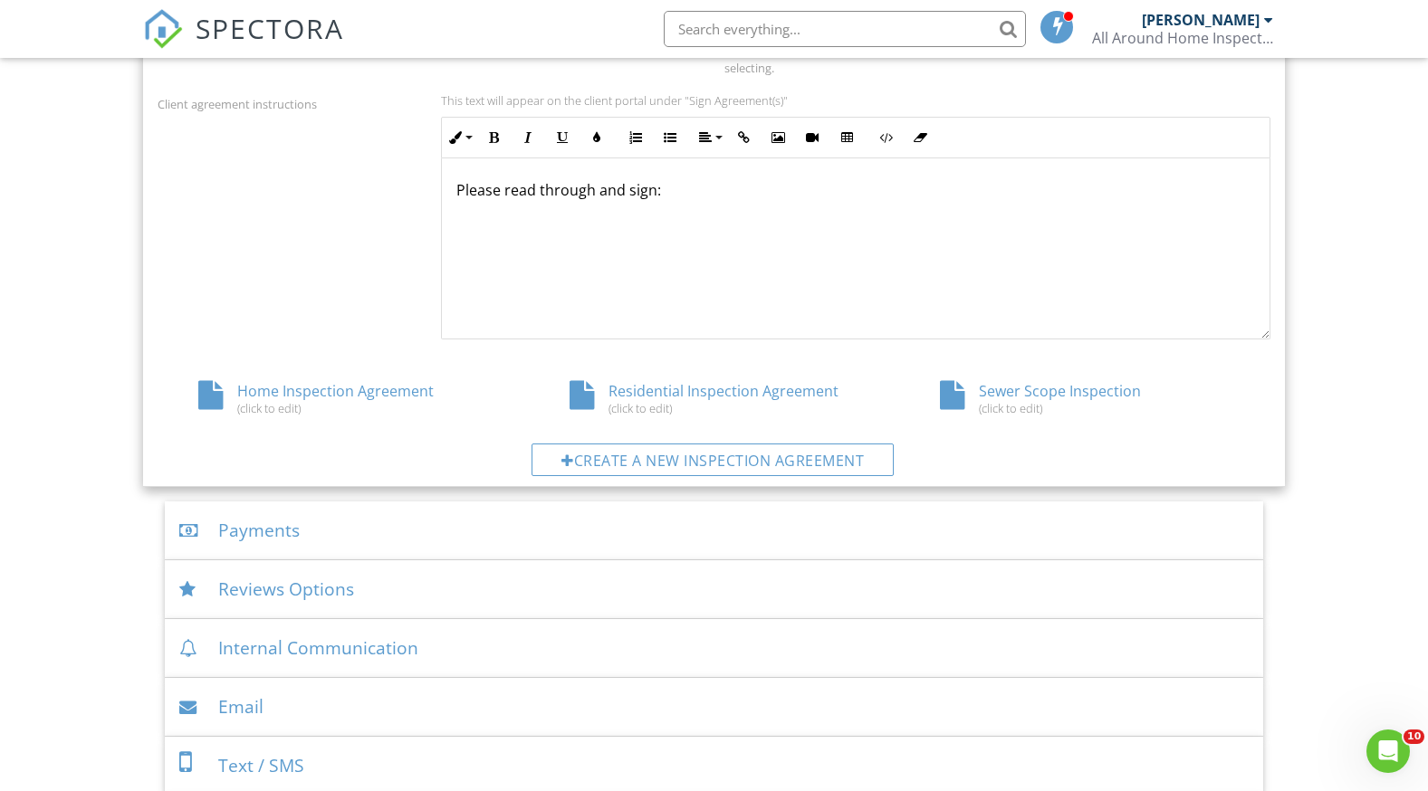
scroll to position [905, 0]
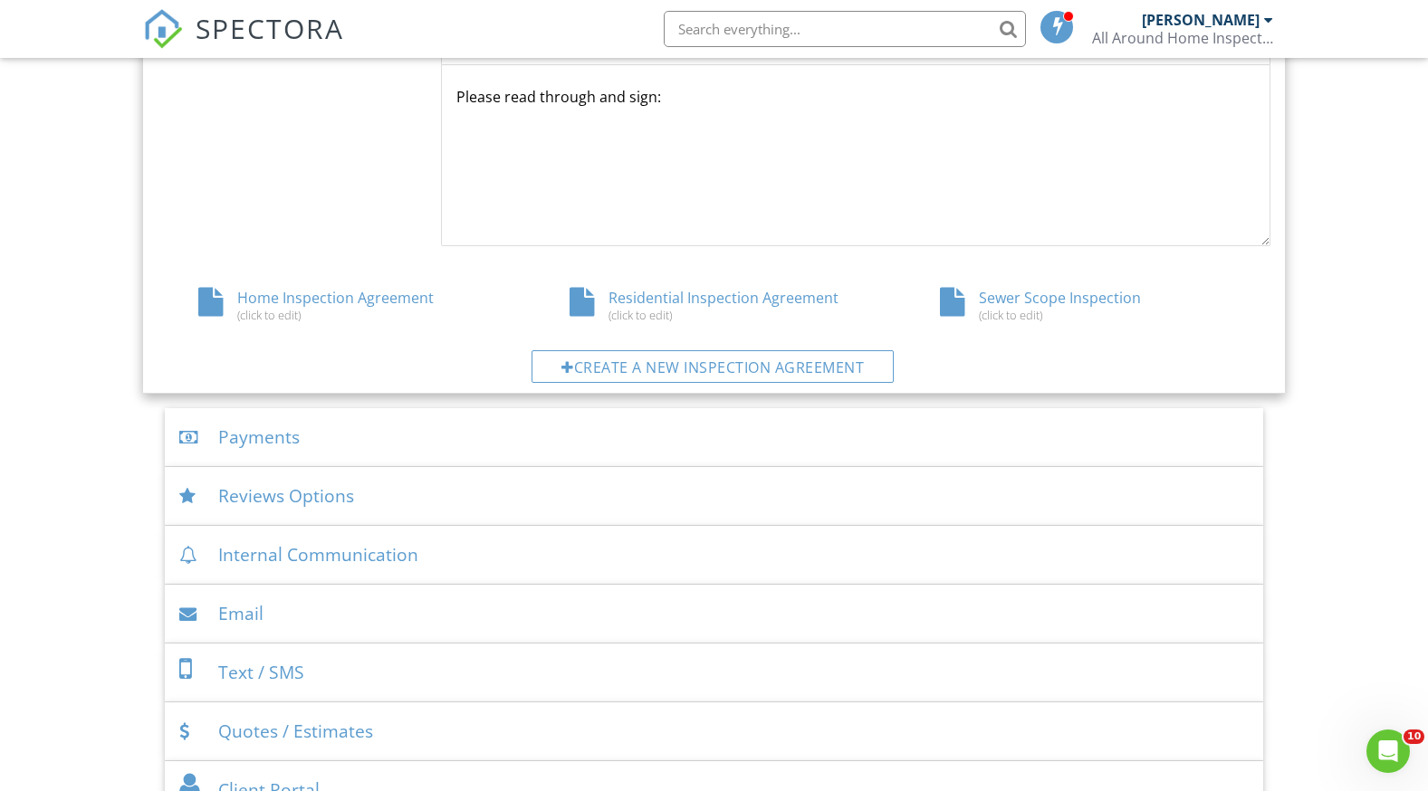
click at [695, 297] on div "Residential Inspection Agreement (click to edit)" at bounding box center [714, 305] width 371 height 34
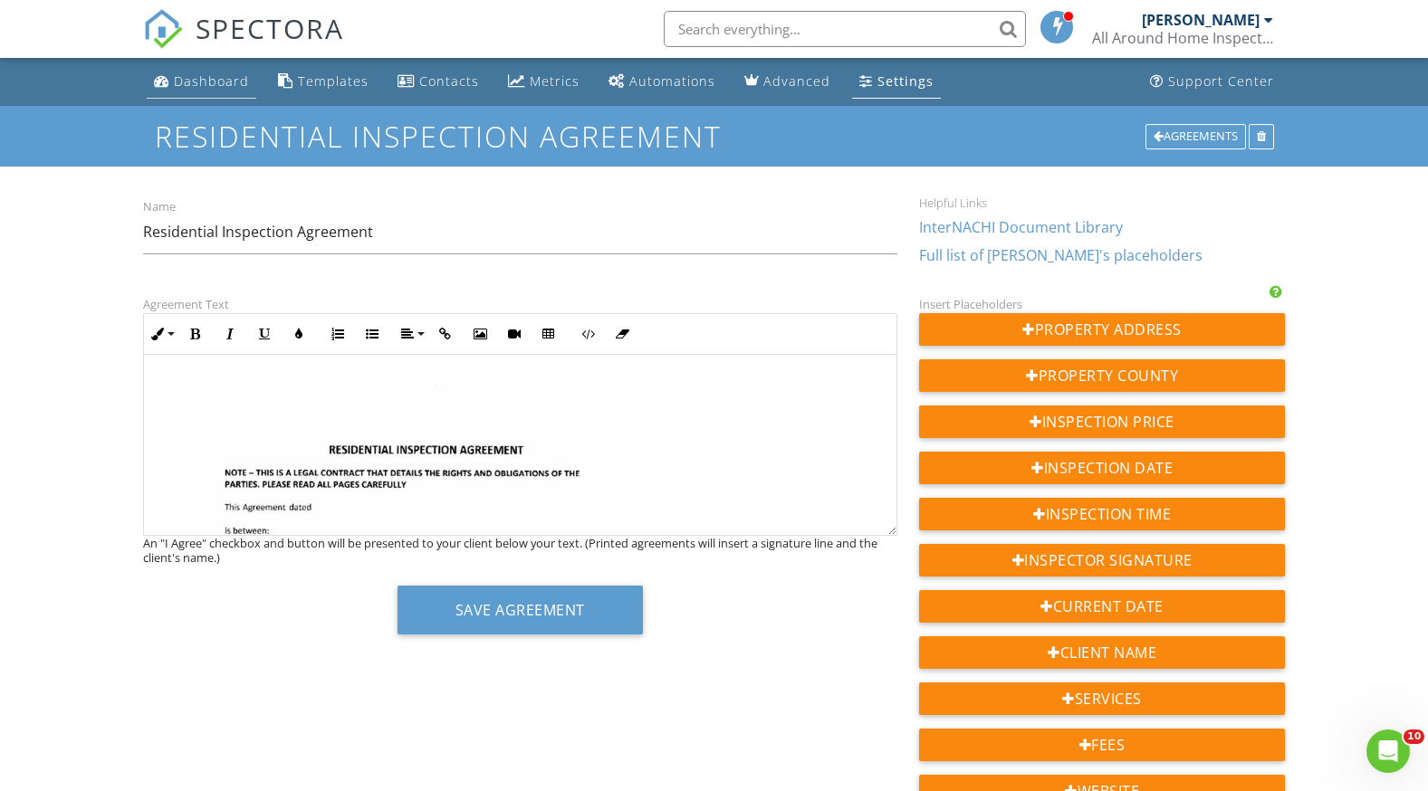
click at [198, 82] on div "Dashboard" at bounding box center [211, 80] width 75 height 17
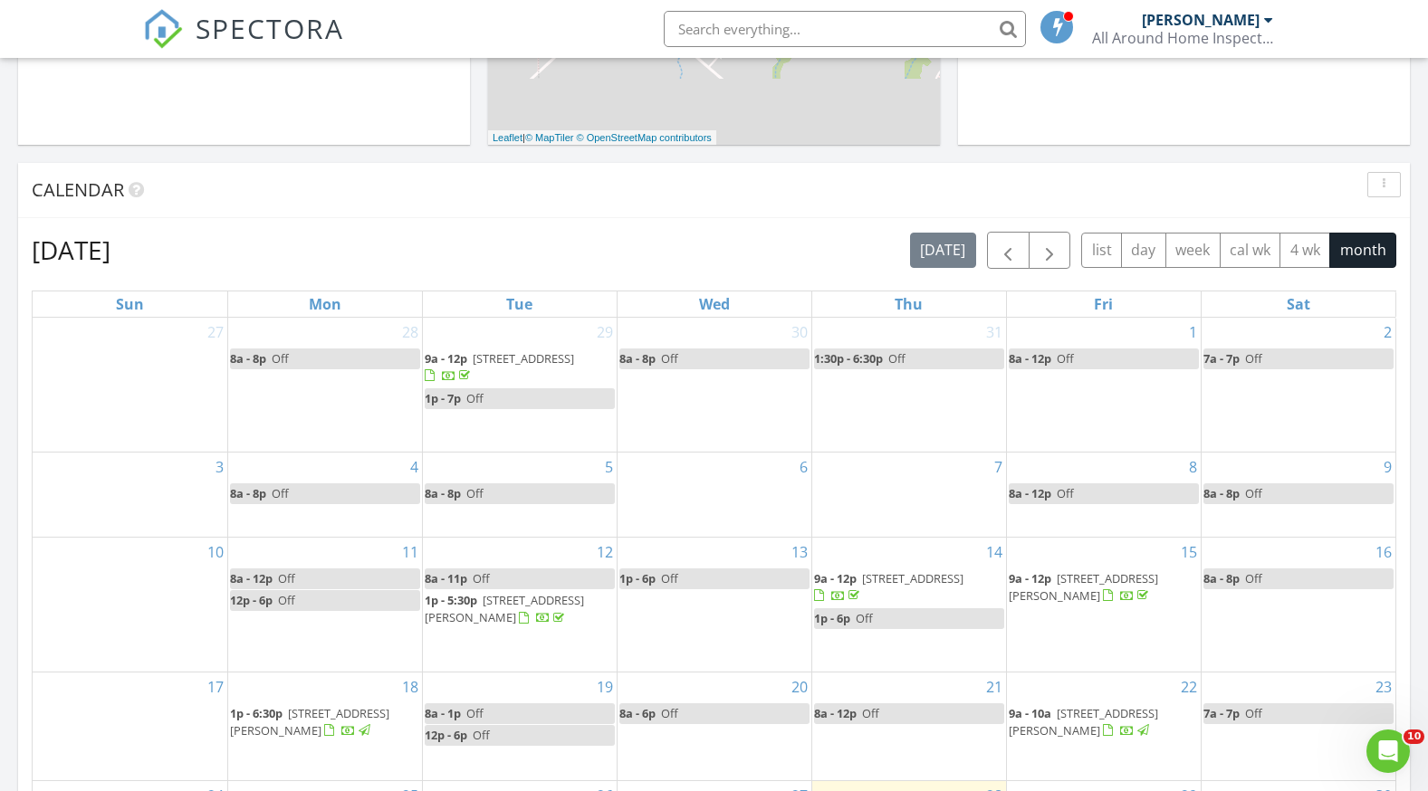
scroll to position [1177, 0]
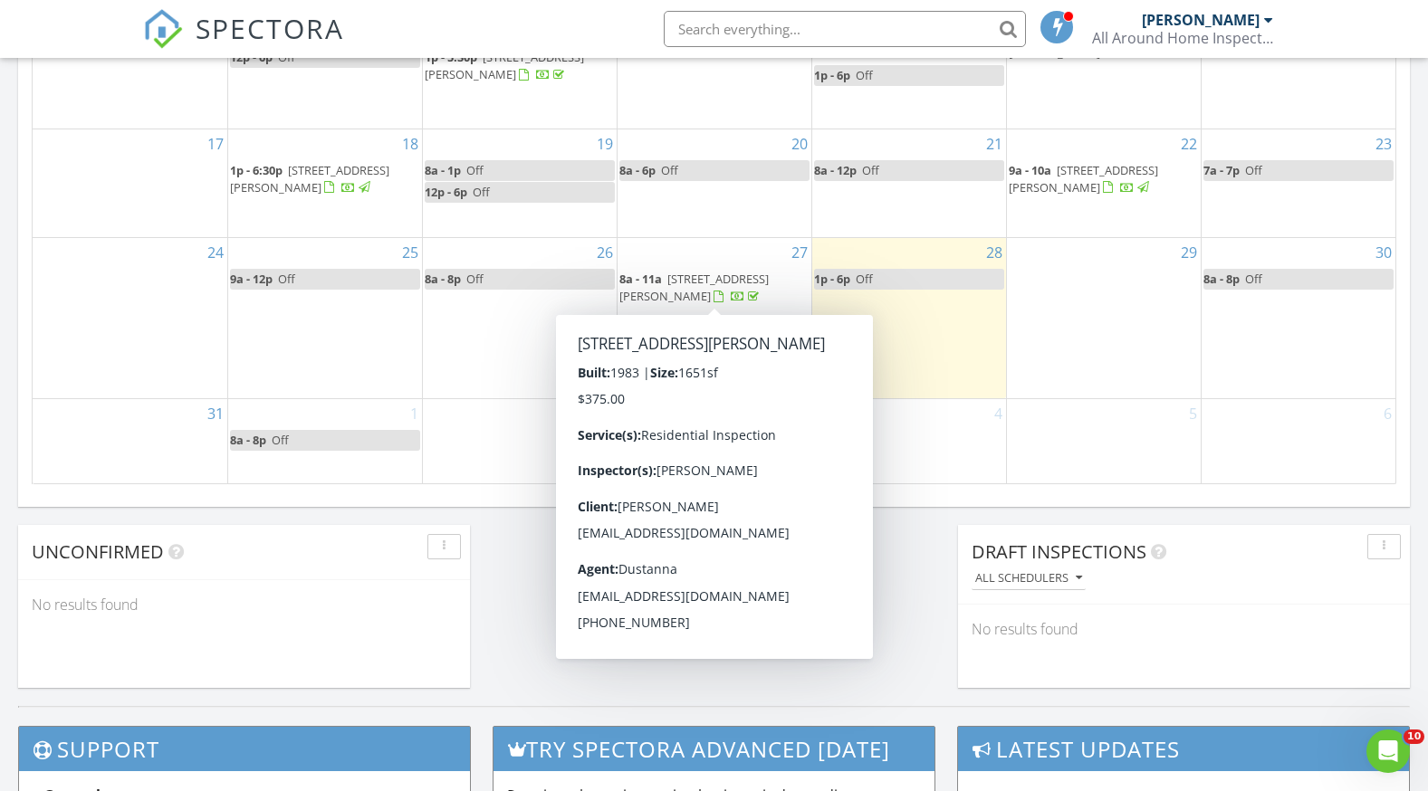
click at [720, 281] on span "[STREET_ADDRESS][PERSON_NAME]" at bounding box center [693, 287] width 149 height 33
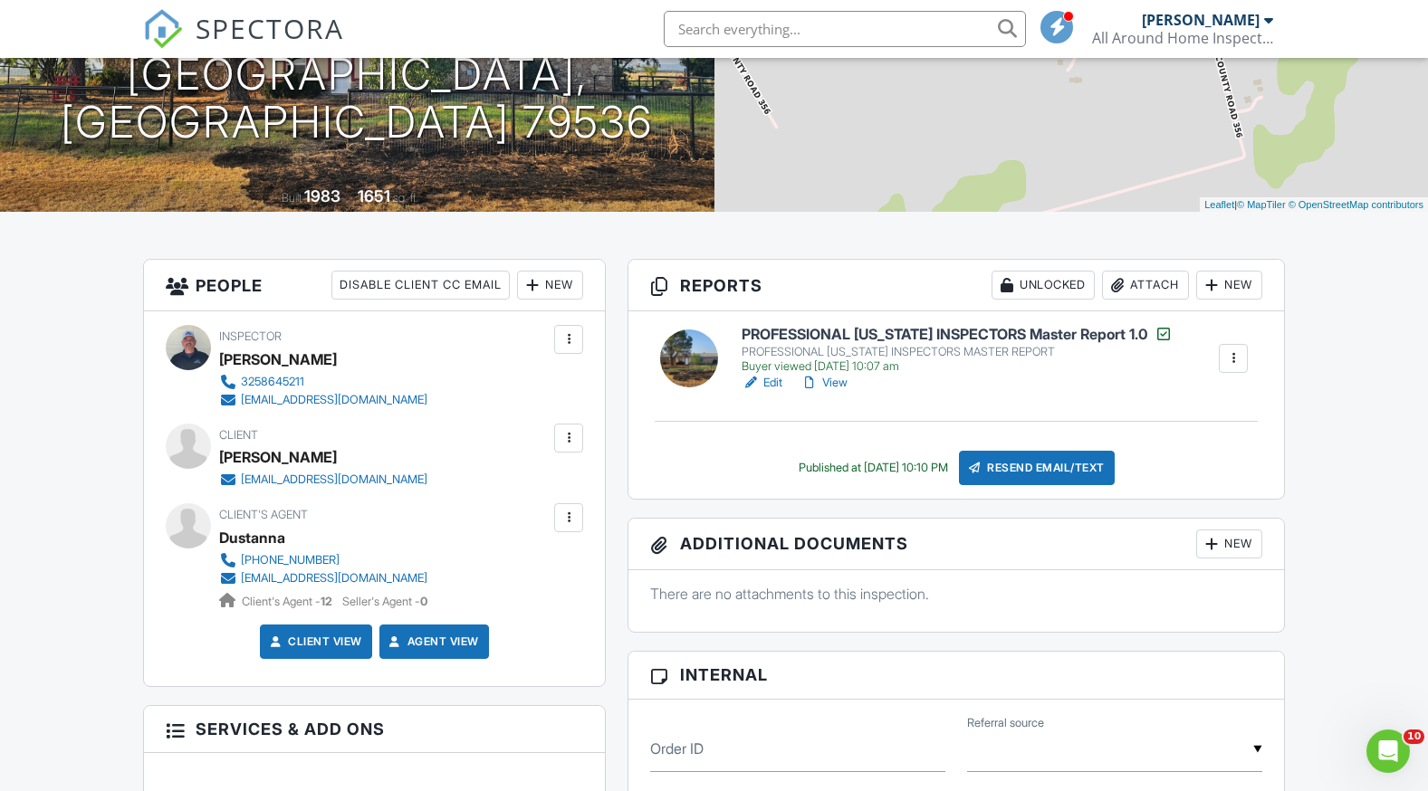
click at [568, 516] on div at bounding box center [568, 518] width 18 height 18
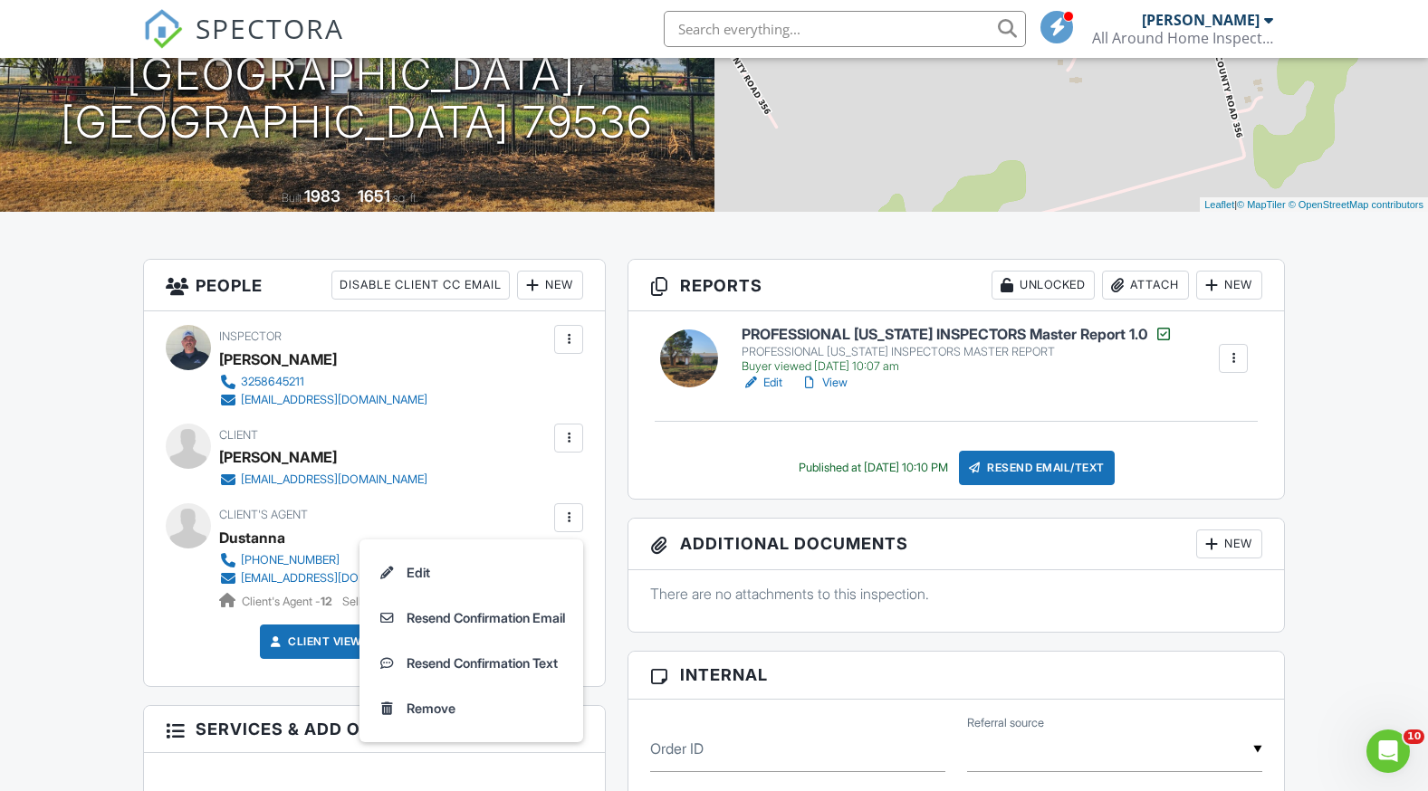
click at [568, 516] on div at bounding box center [568, 518] width 18 height 18
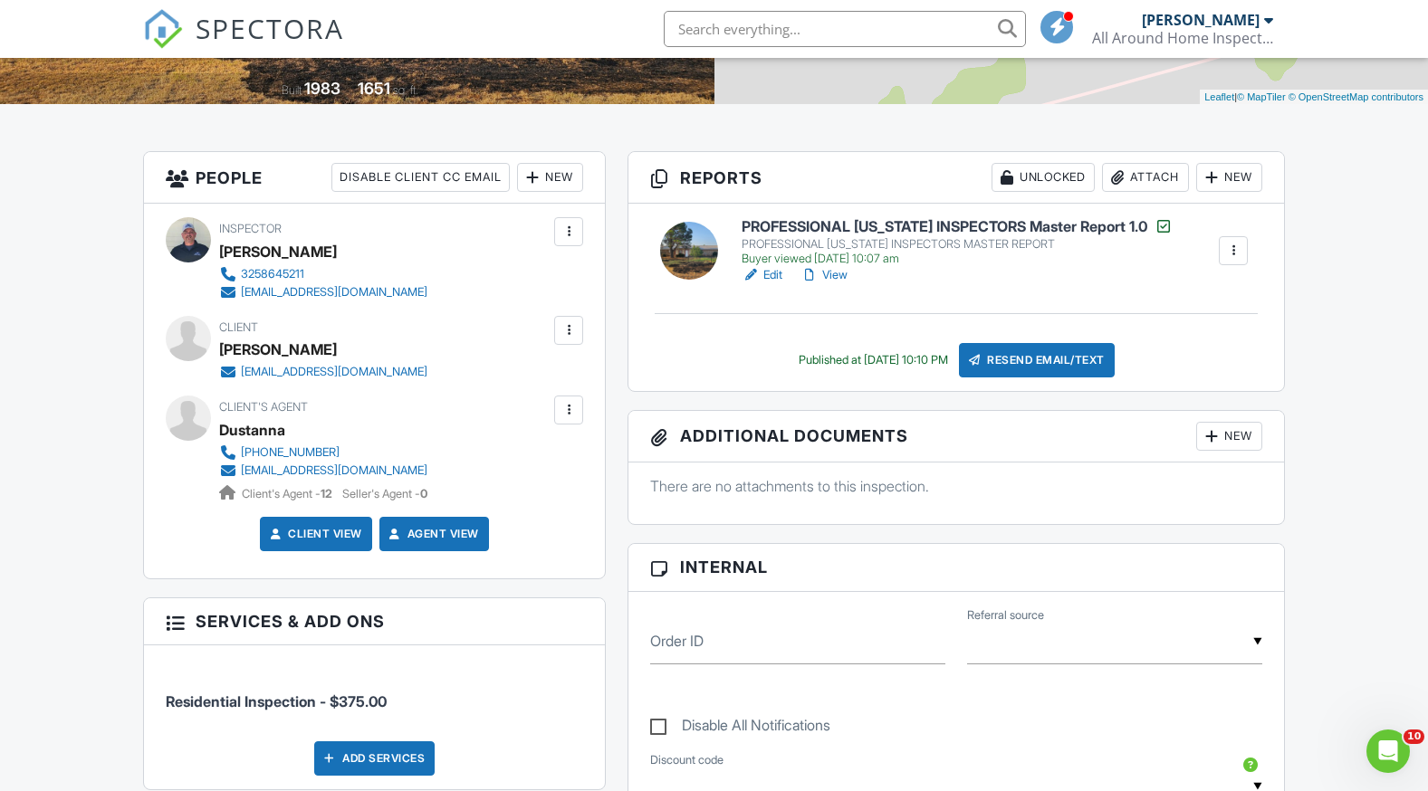
scroll to position [181, 0]
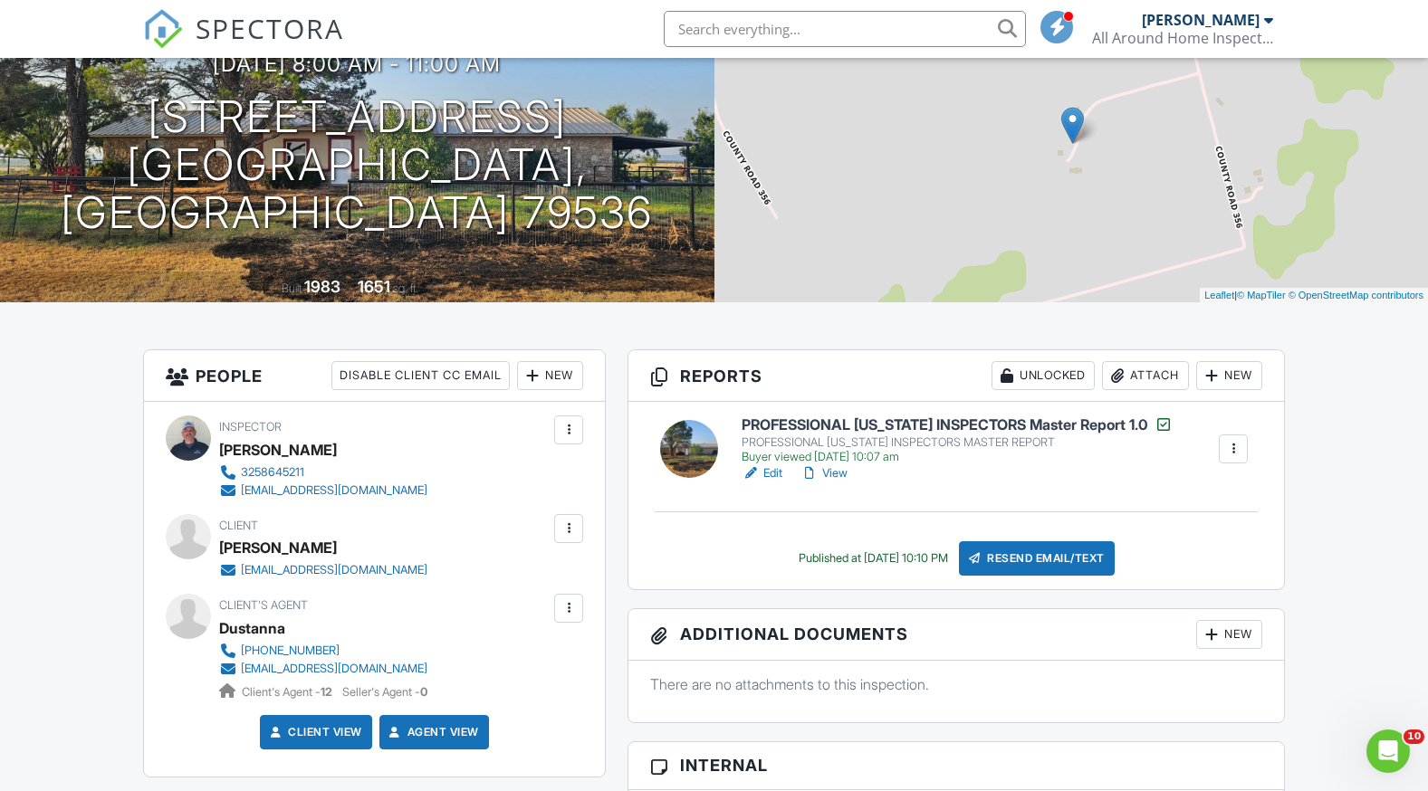
click at [838, 472] on link "View" at bounding box center [823, 473] width 47 height 18
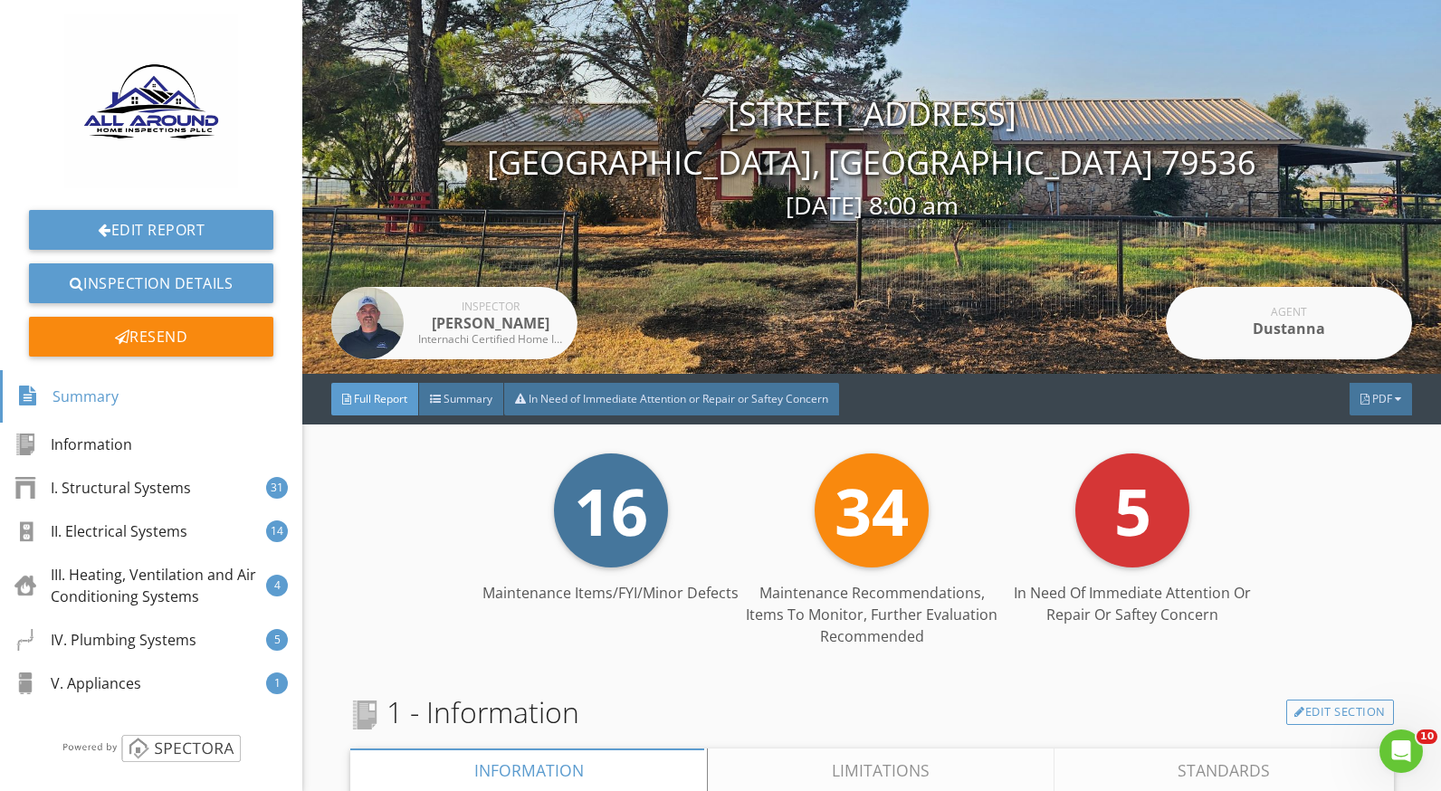
scroll to position [181, 0]
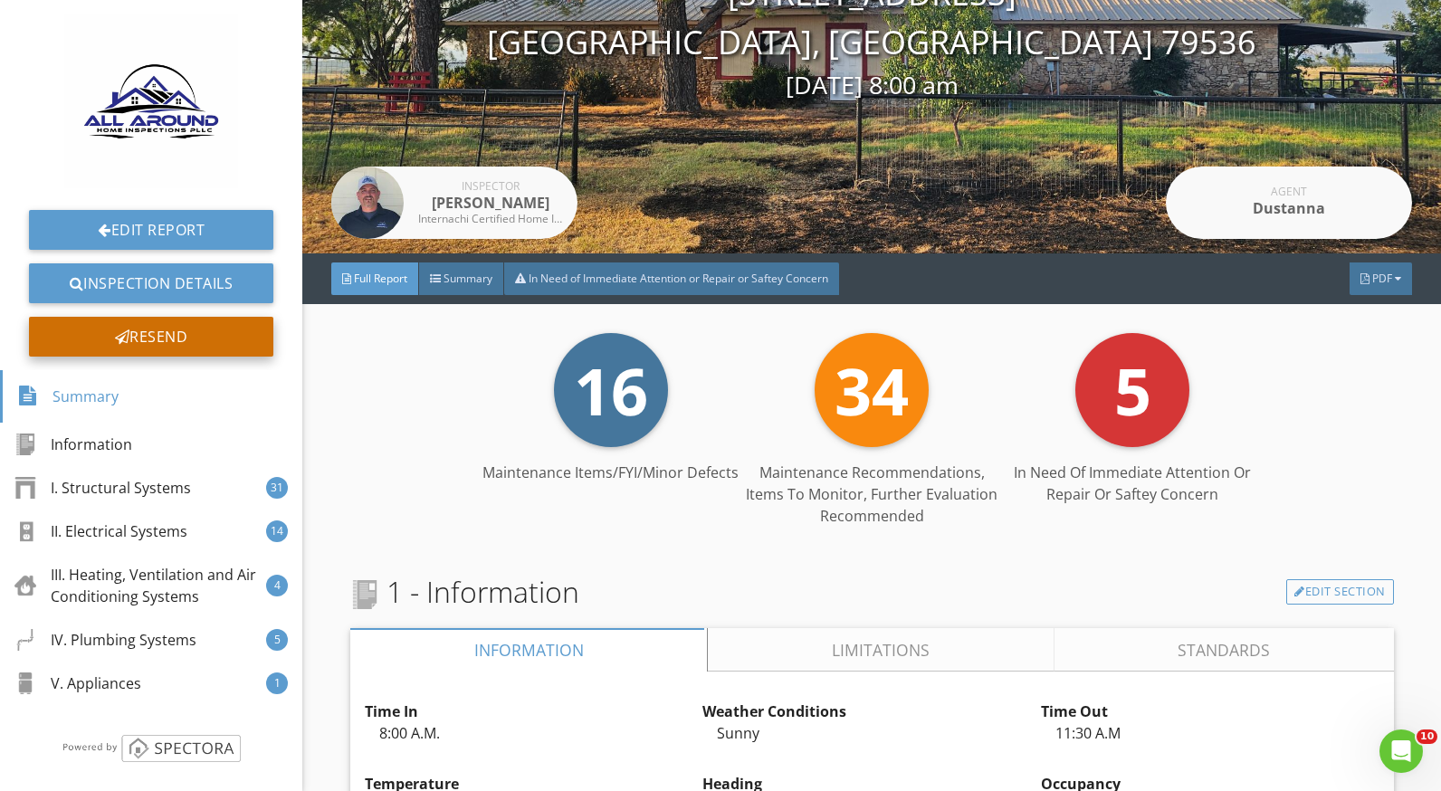
click at [206, 338] on div "Resend" at bounding box center [151, 337] width 244 height 40
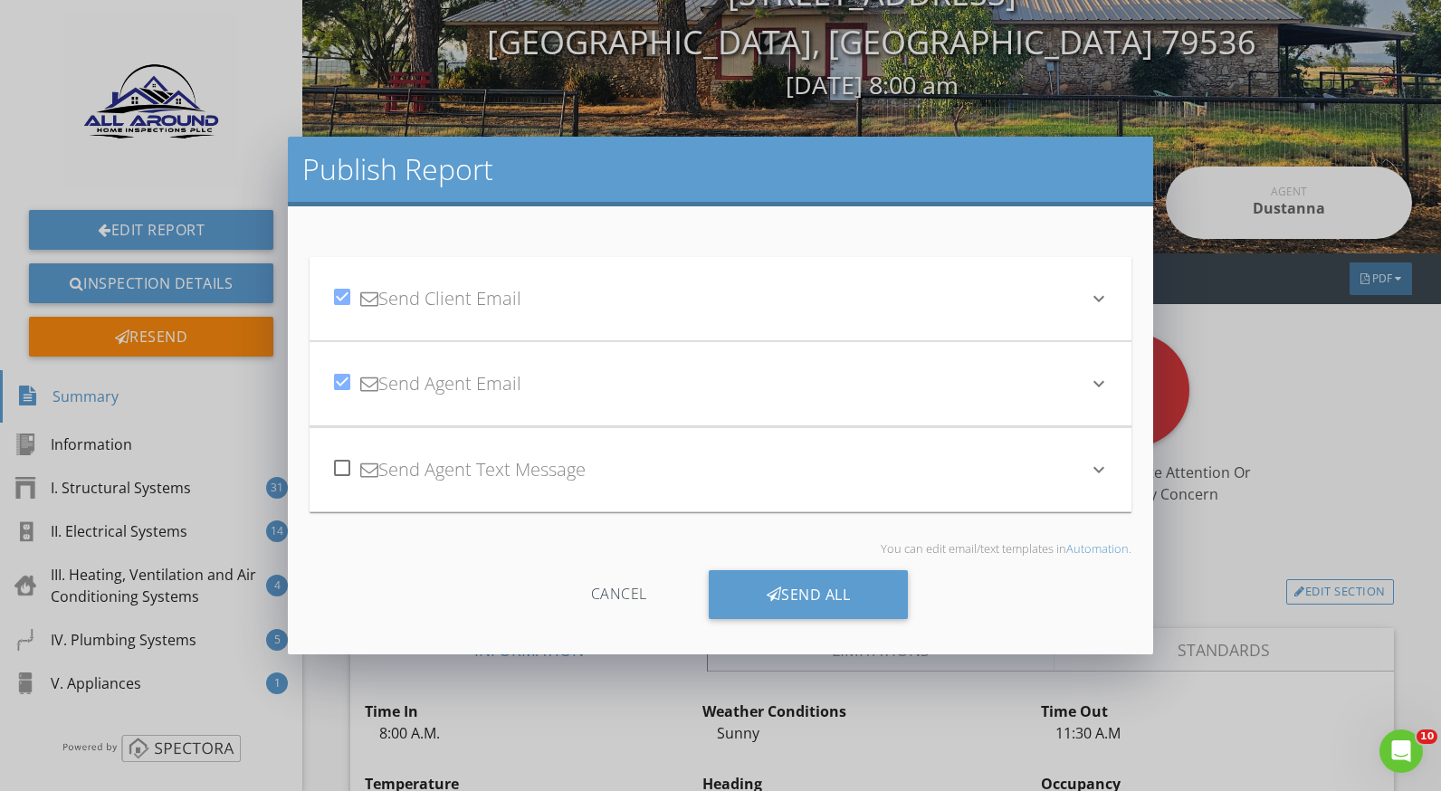
click at [349, 293] on div at bounding box center [342, 297] width 31 height 31
checkbox input "false"
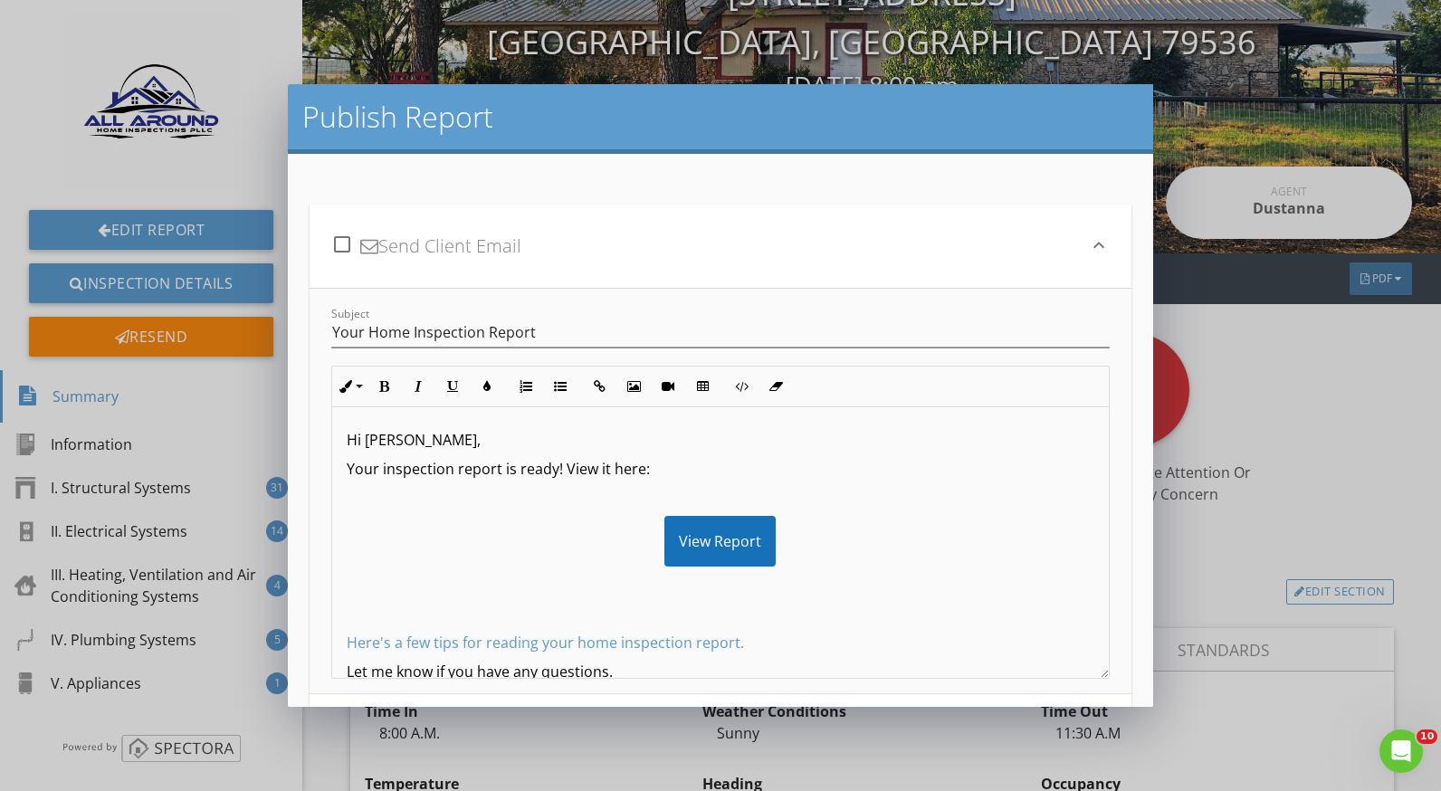
click at [1037, 246] on div "check_box_outline_blank Send Client Email" at bounding box center [709, 246] width 756 height 62
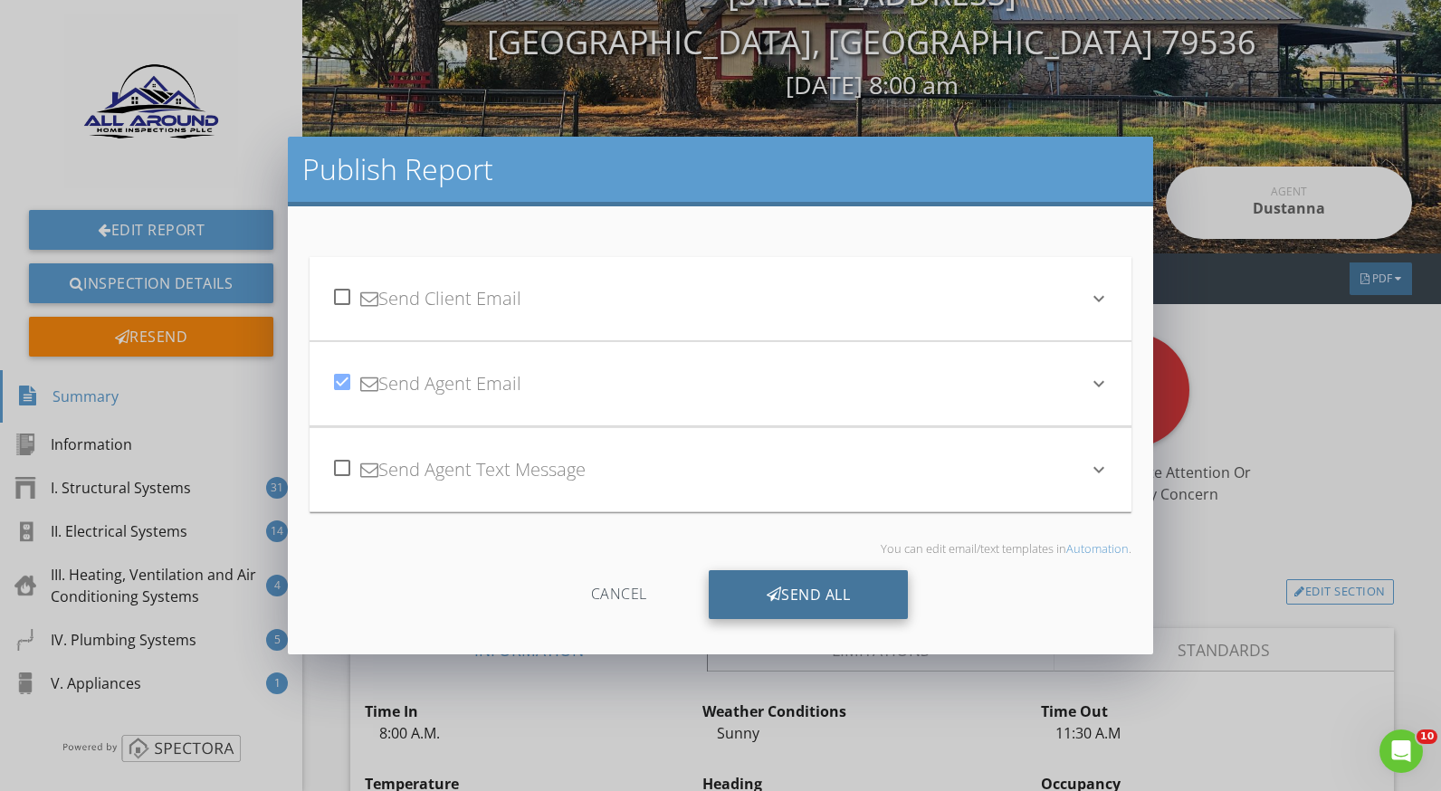
click at [790, 585] on div "Send All" at bounding box center [809, 594] width 200 height 49
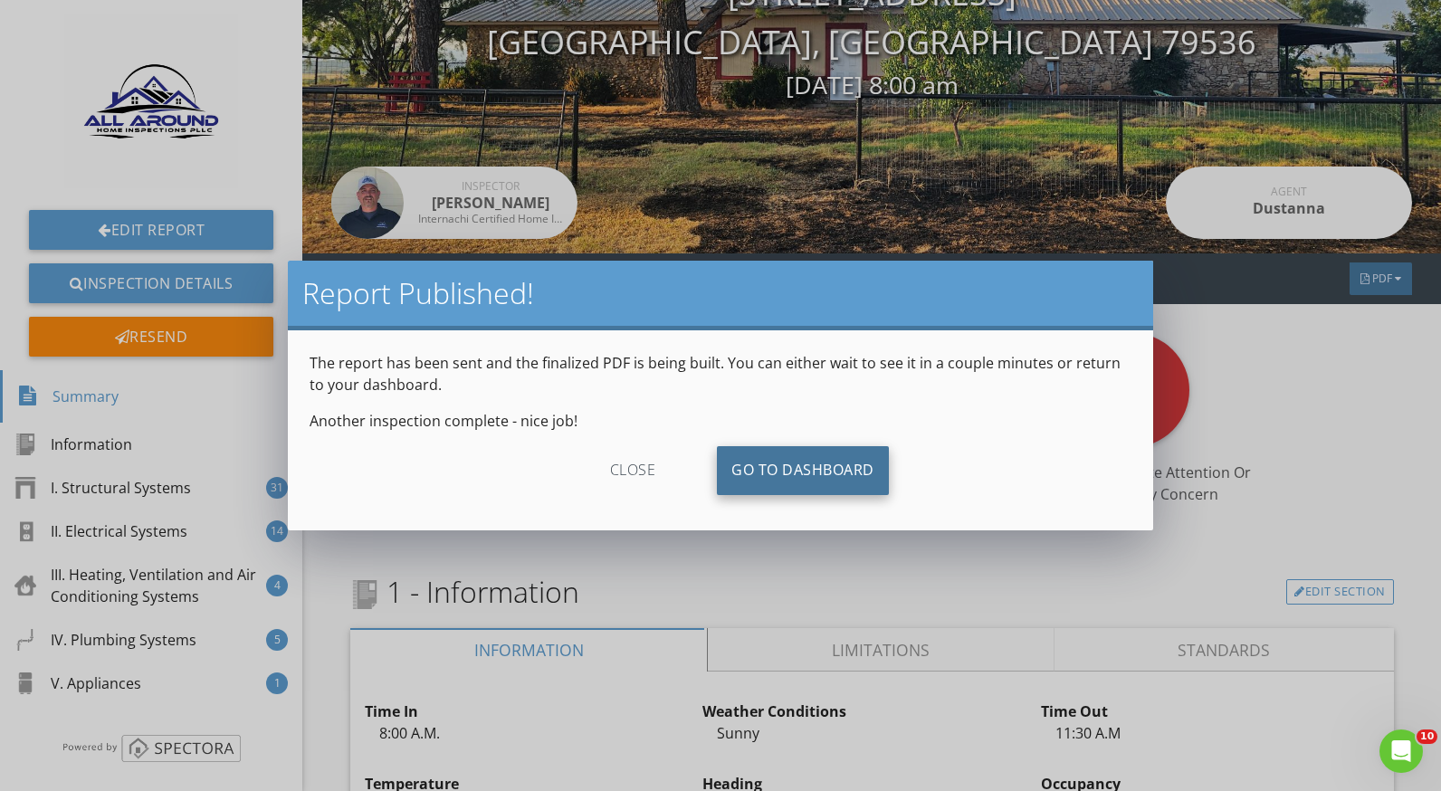
click at [760, 467] on link "Go To Dashboard" at bounding box center [803, 470] width 172 height 49
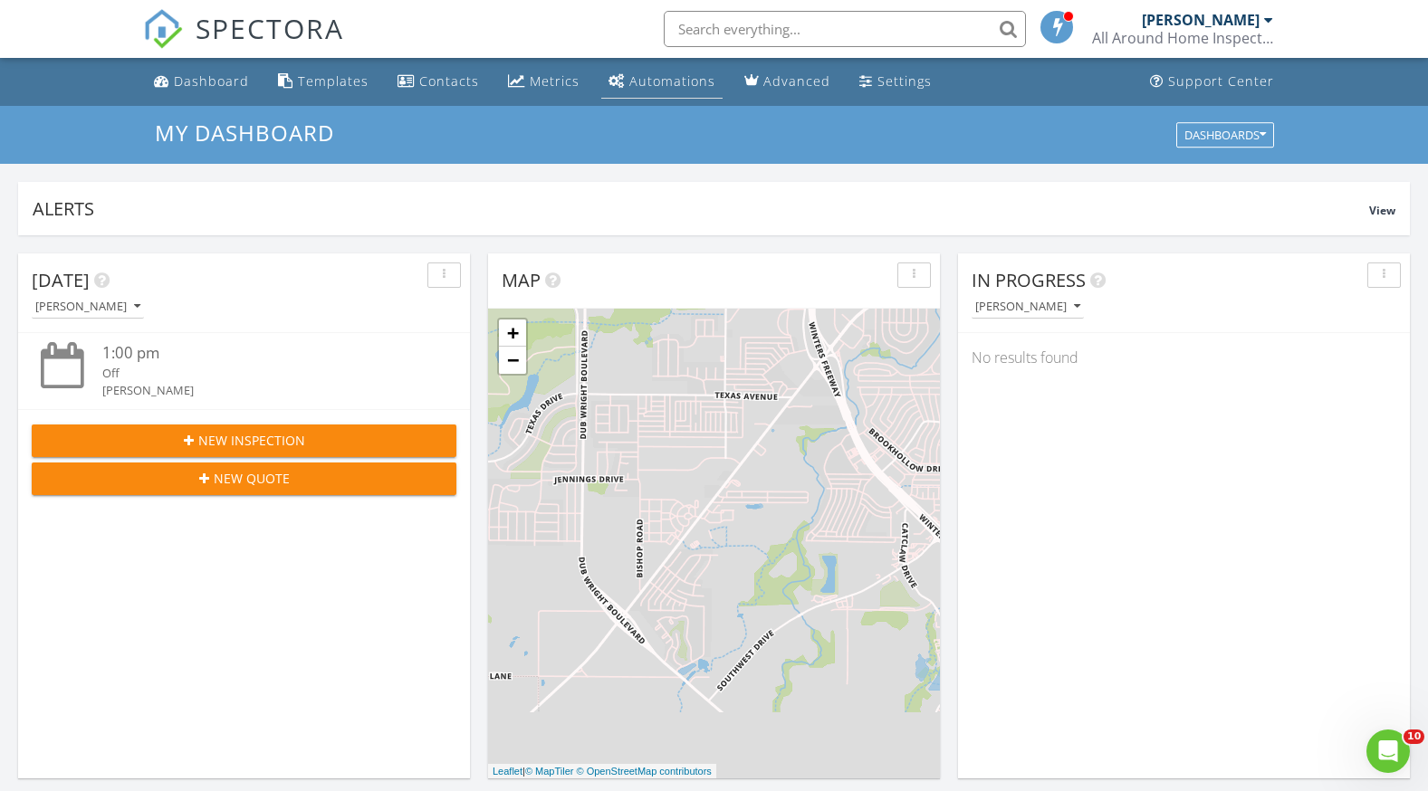
click at [670, 69] on link "Automations" at bounding box center [661, 81] width 121 height 33
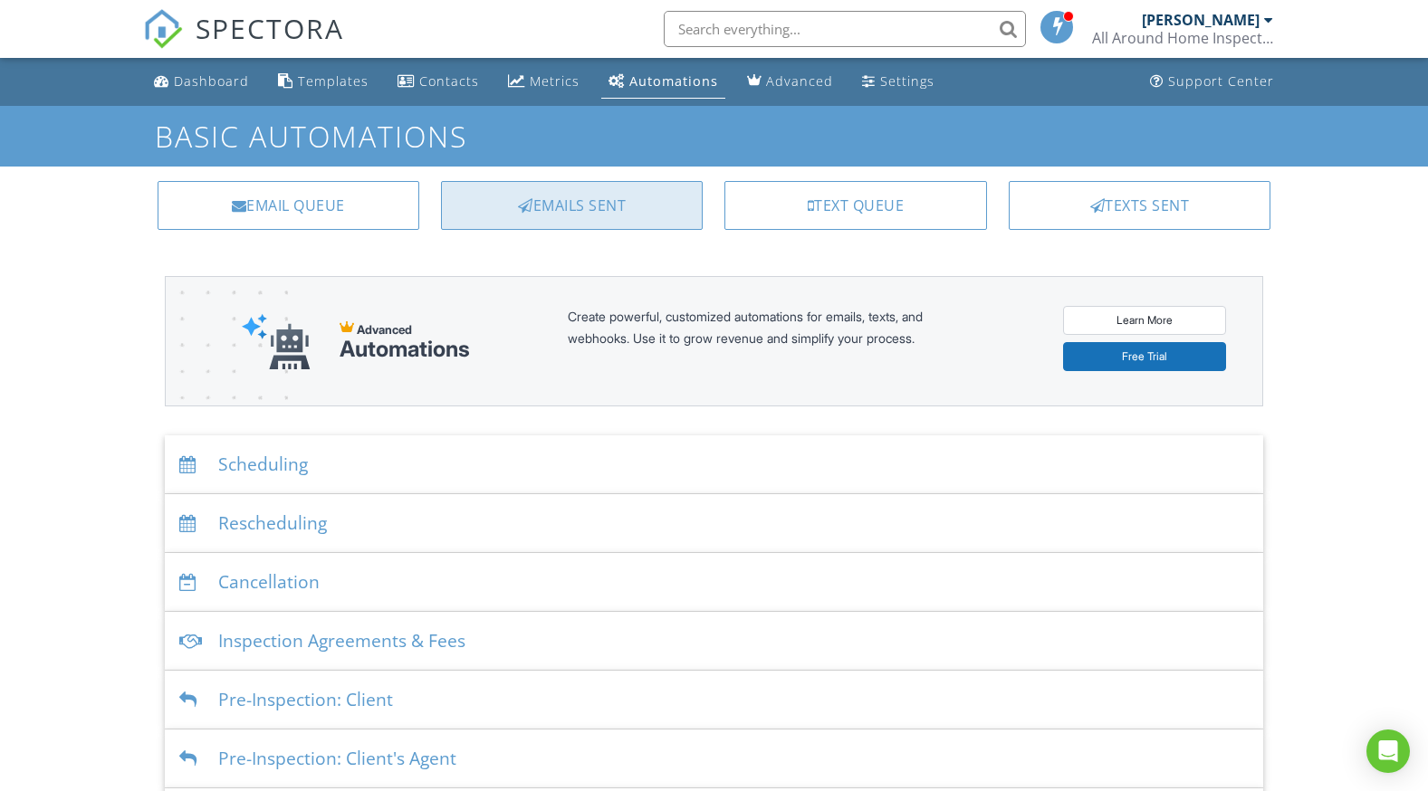
click at [554, 203] on div "Emails Sent" at bounding box center [572, 205] width 262 height 49
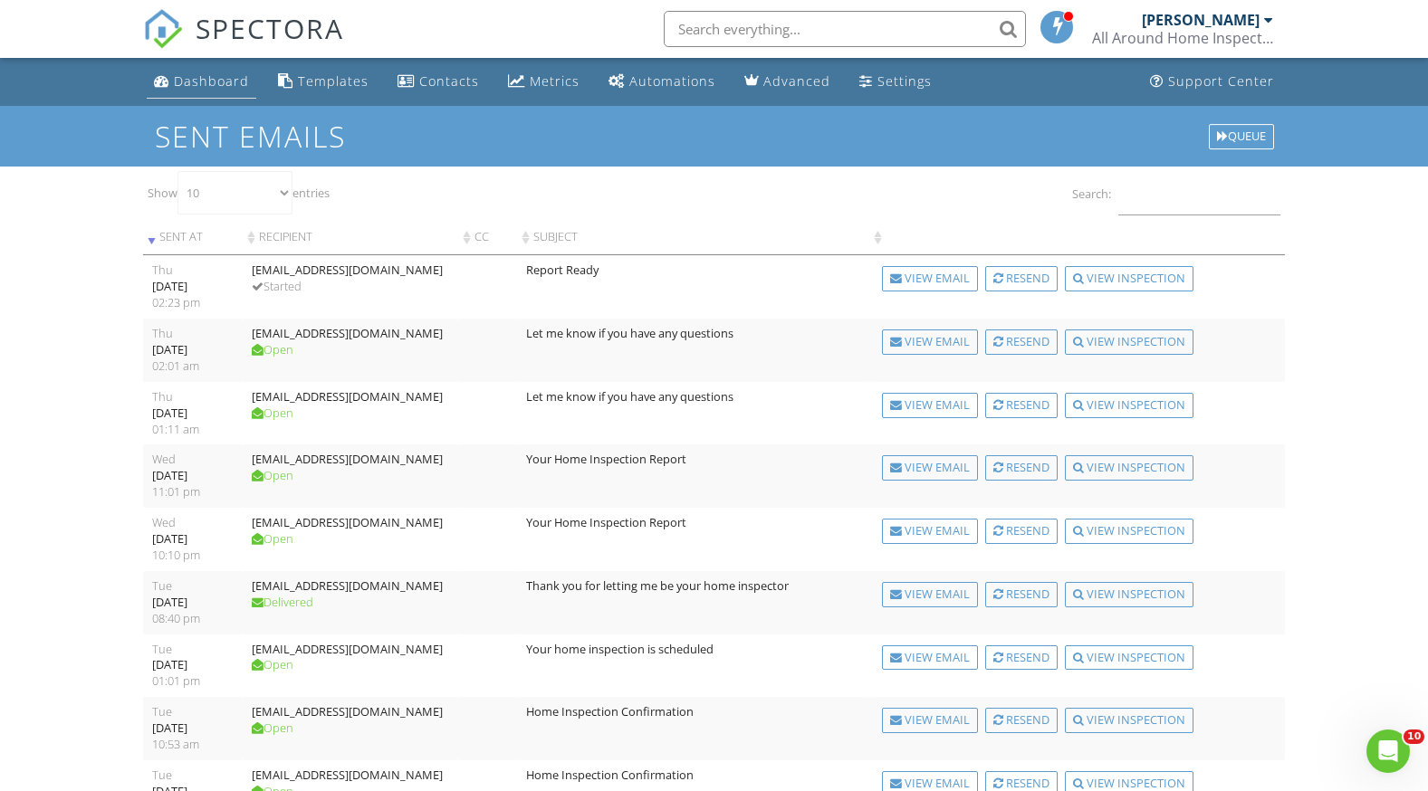
click at [188, 71] on link "Dashboard" at bounding box center [202, 81] width 110 height 33
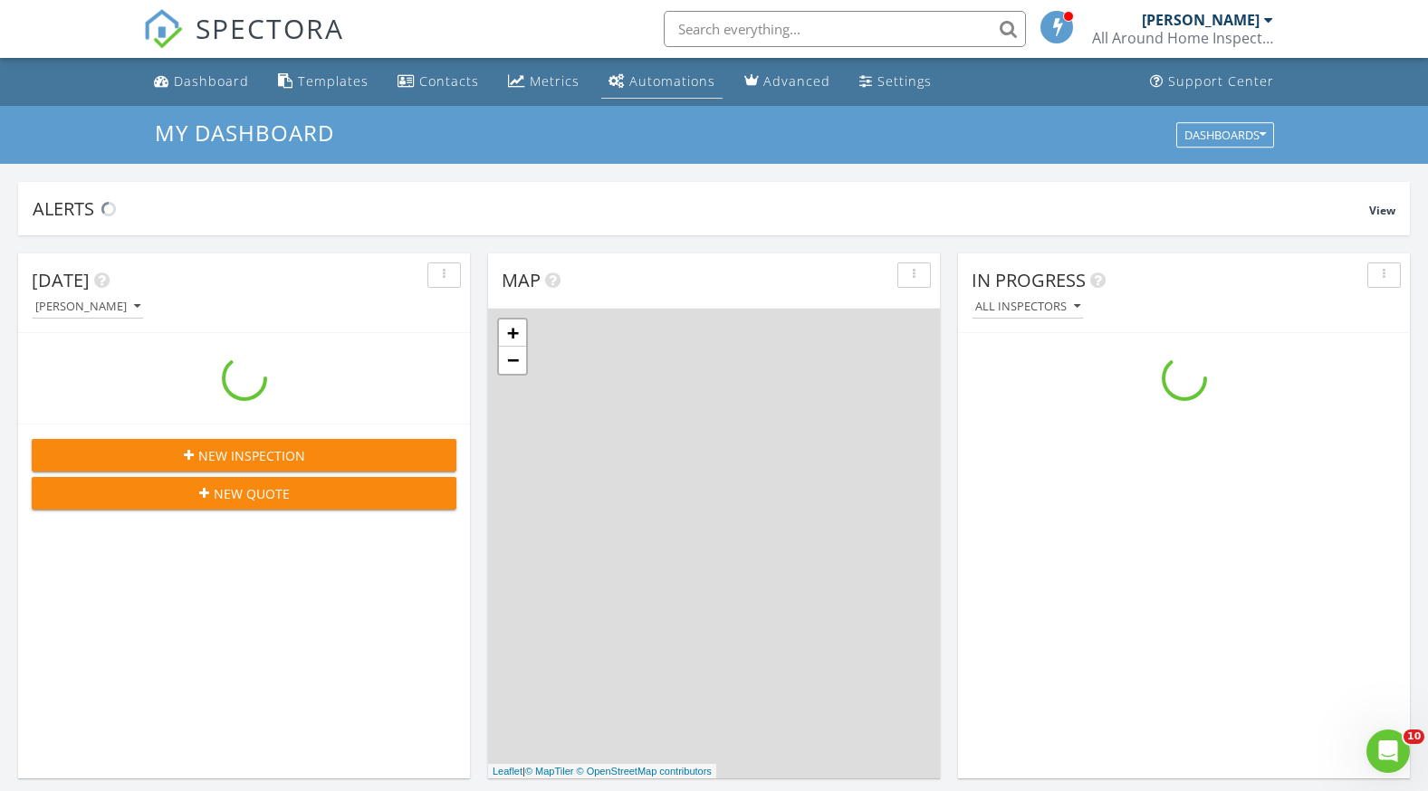
scroll to position [1676, 1456]
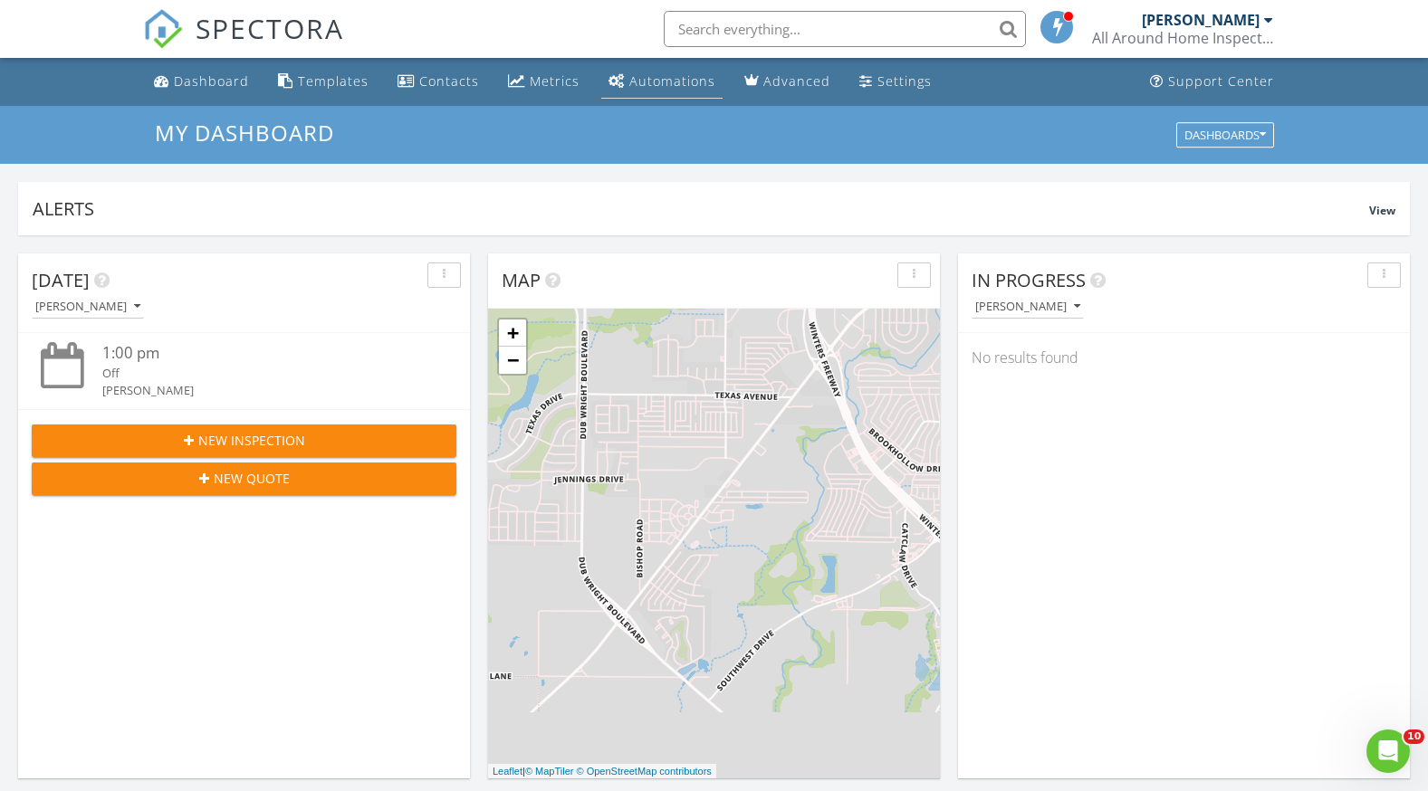
click at [652, 82] on div "Automations" at bounding box center [672, 80] width 86 height 17
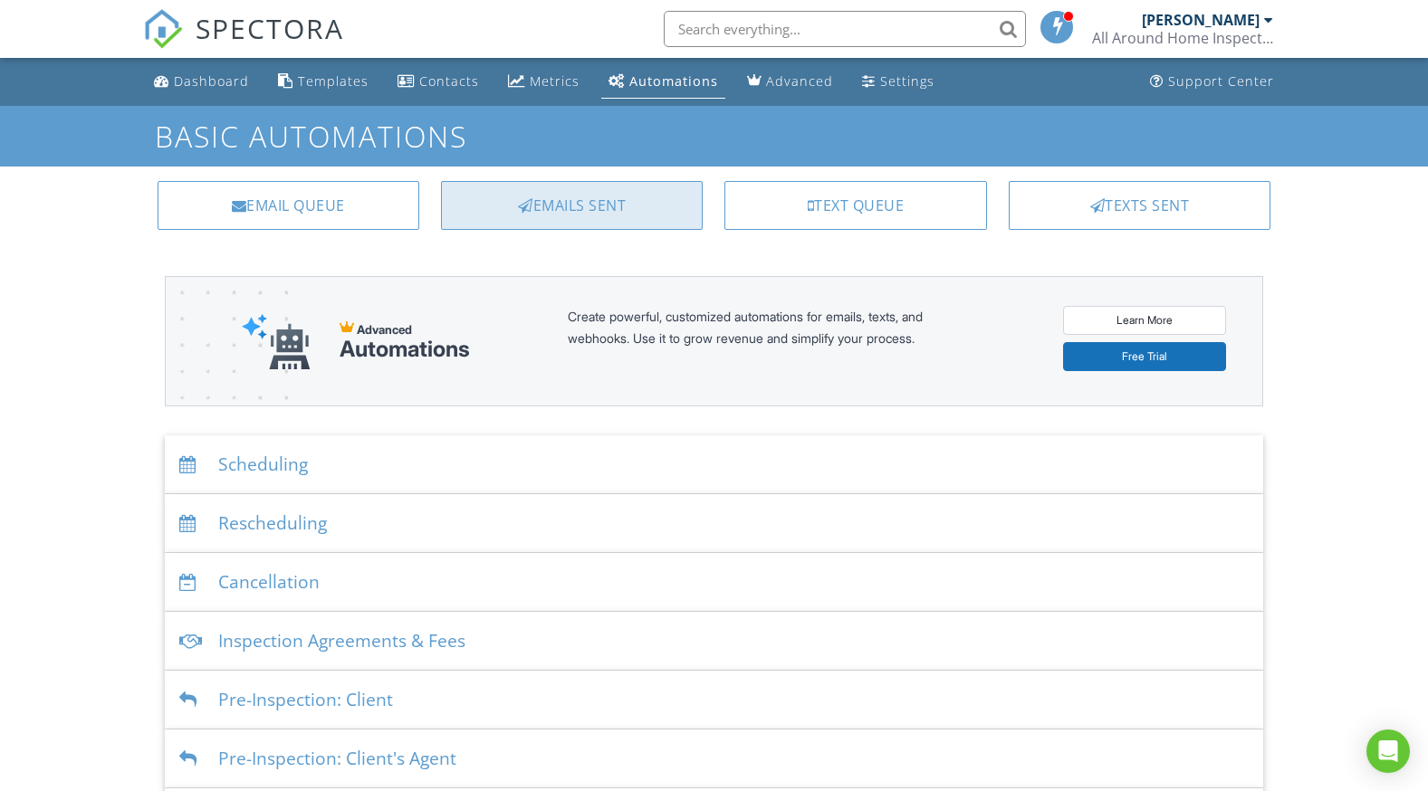
click at [622, 195] on div "Emails Sent" at bounding box center [572, 205] width 262 height 49
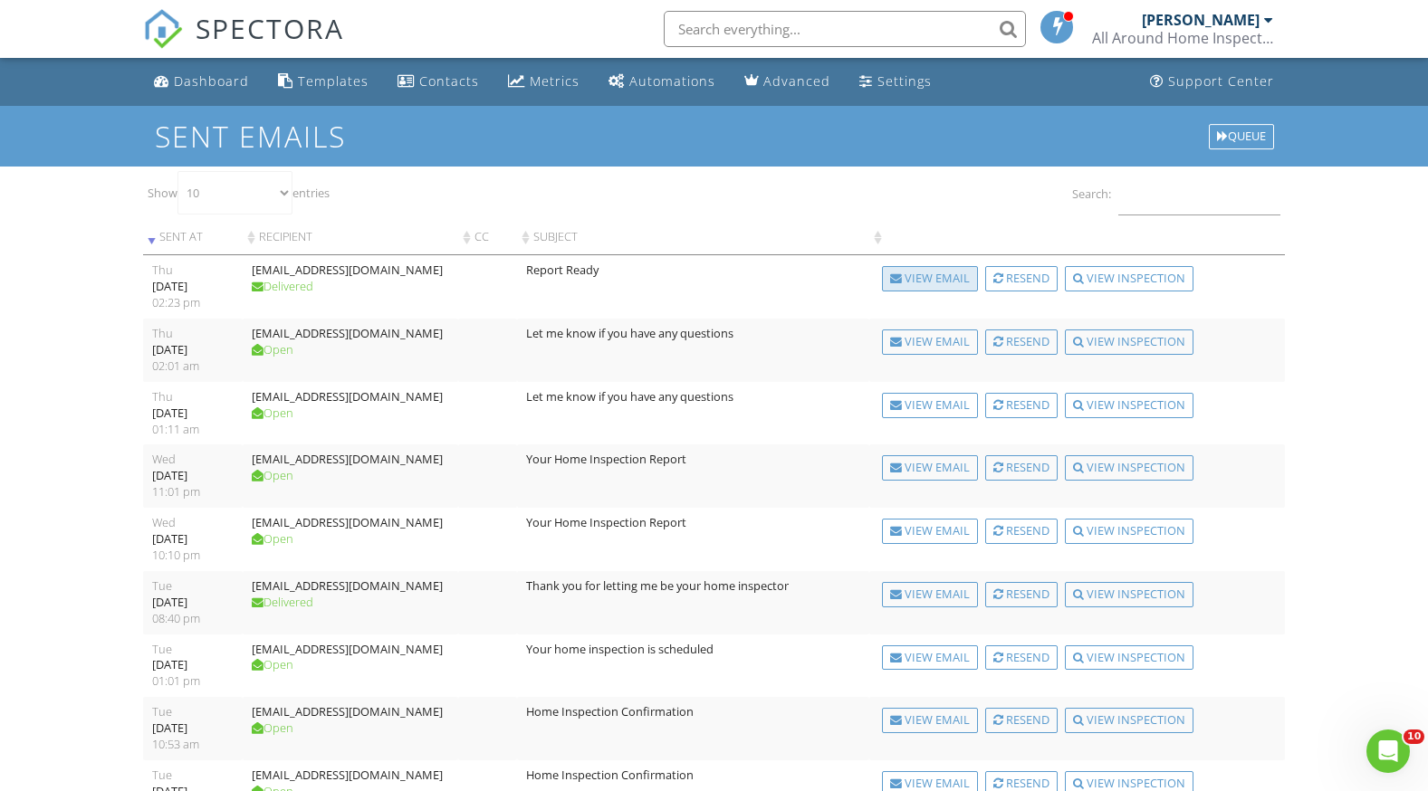
click at [908, 271] on div "View Email" at bounding box center [930, 278] width 96 height 25
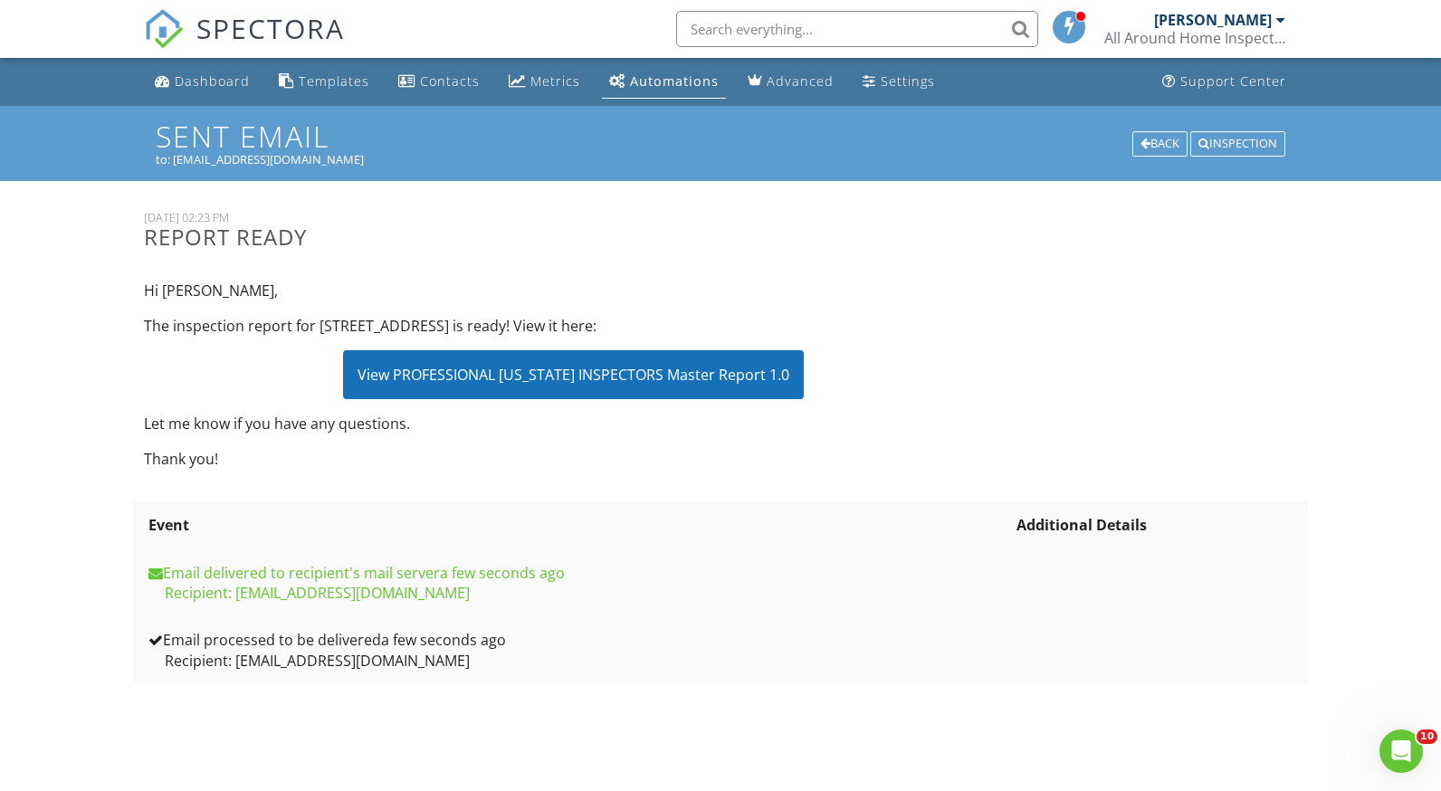
click at [478, 367] on div "View PROFESSIONAL [US_STATE] INSPECTORS Master Report 1.0" at bounding box center [573, 374] width 461 height 49
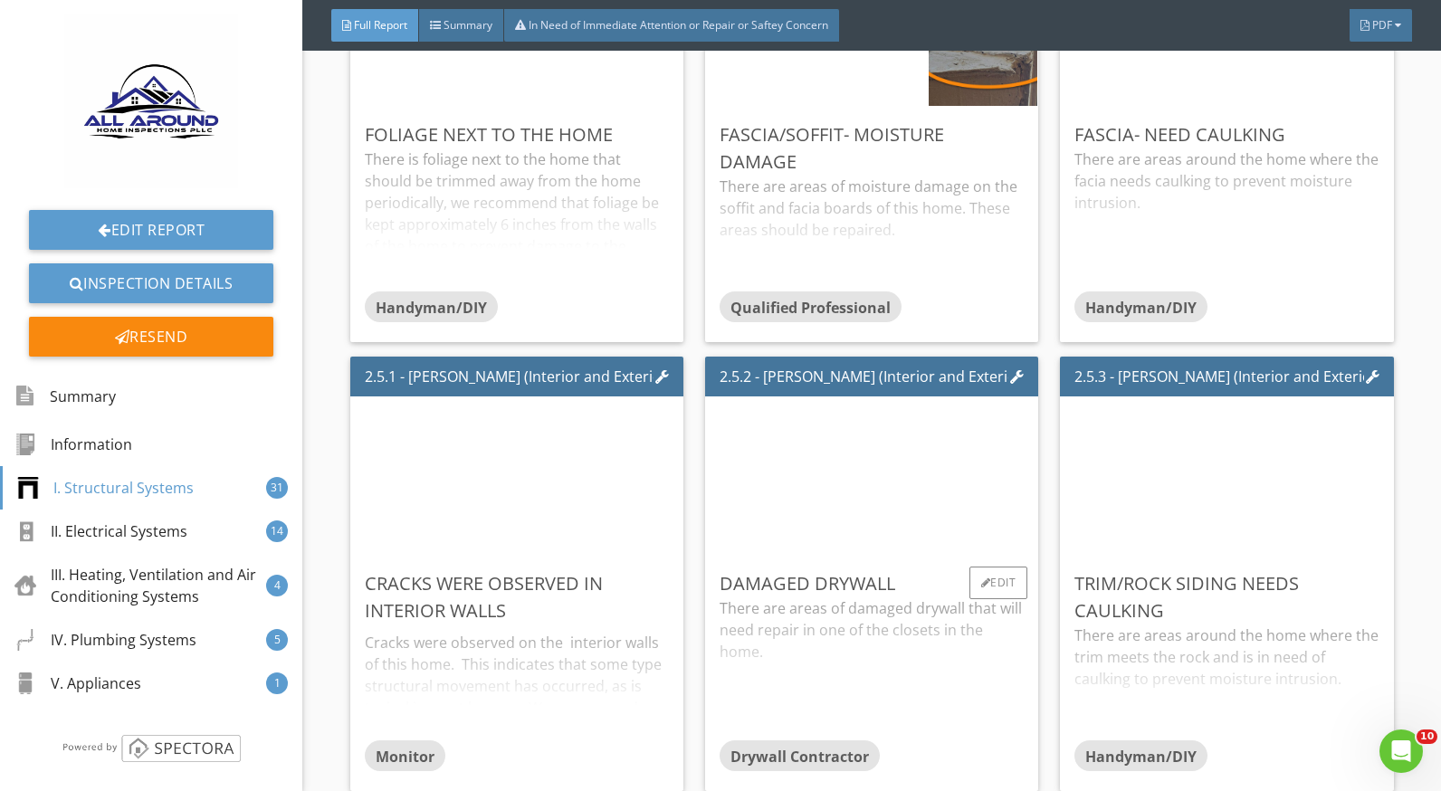
scroll to position [2354, 0]
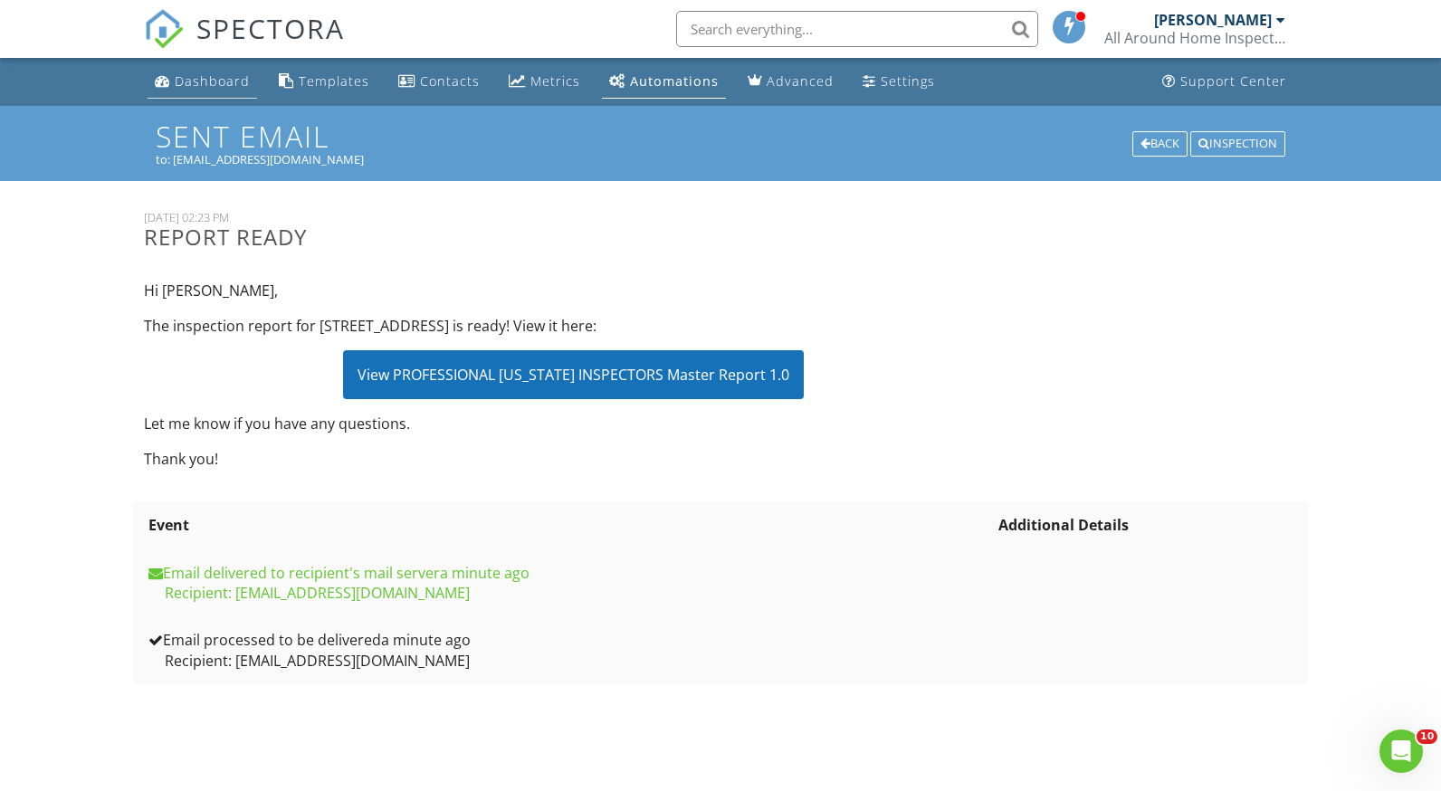
click at [179, 79] on div "Dashboard" at bounding box center [212, 80] width 75 height 17
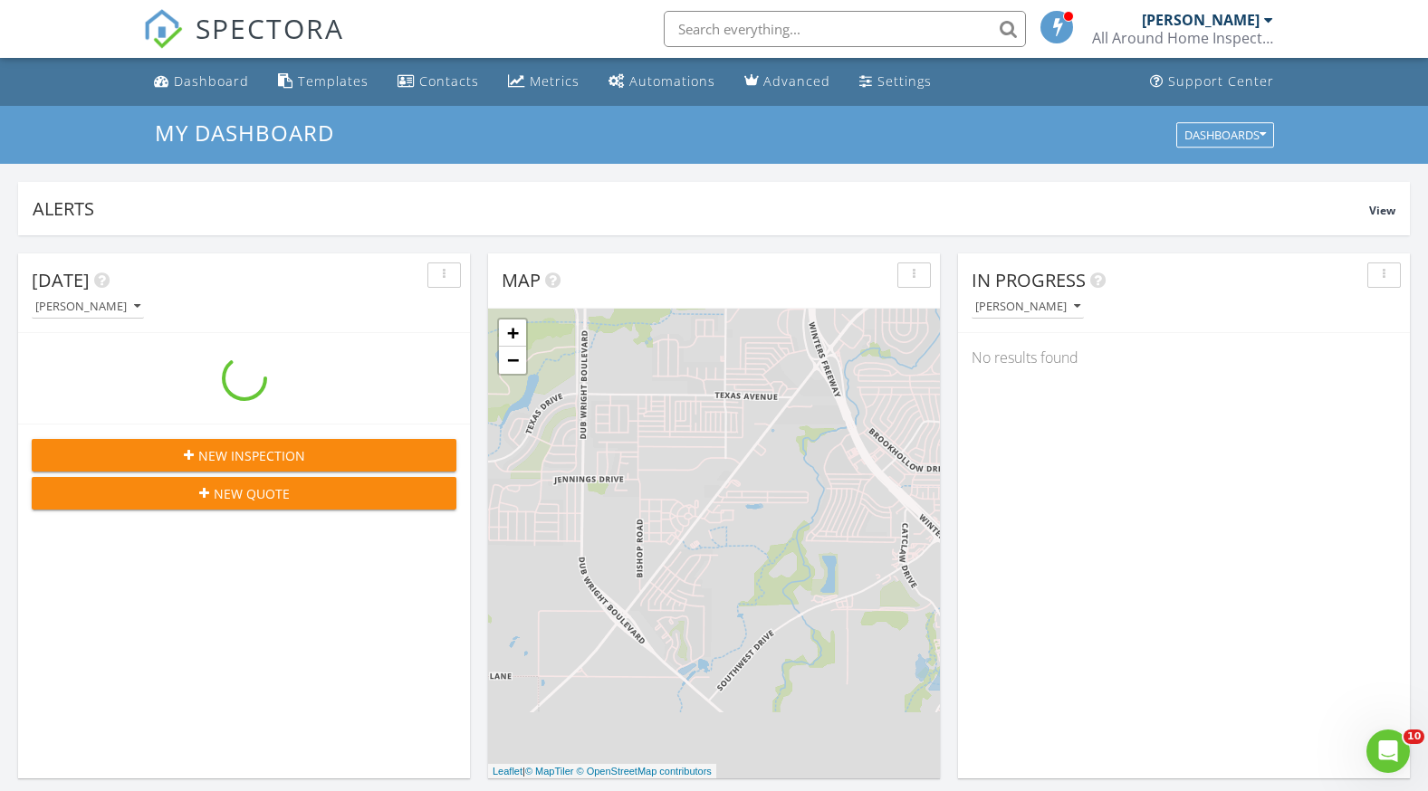
scroll to position [1676, 1456]
